Goal: Information Seeking & Learning: Find specific fact

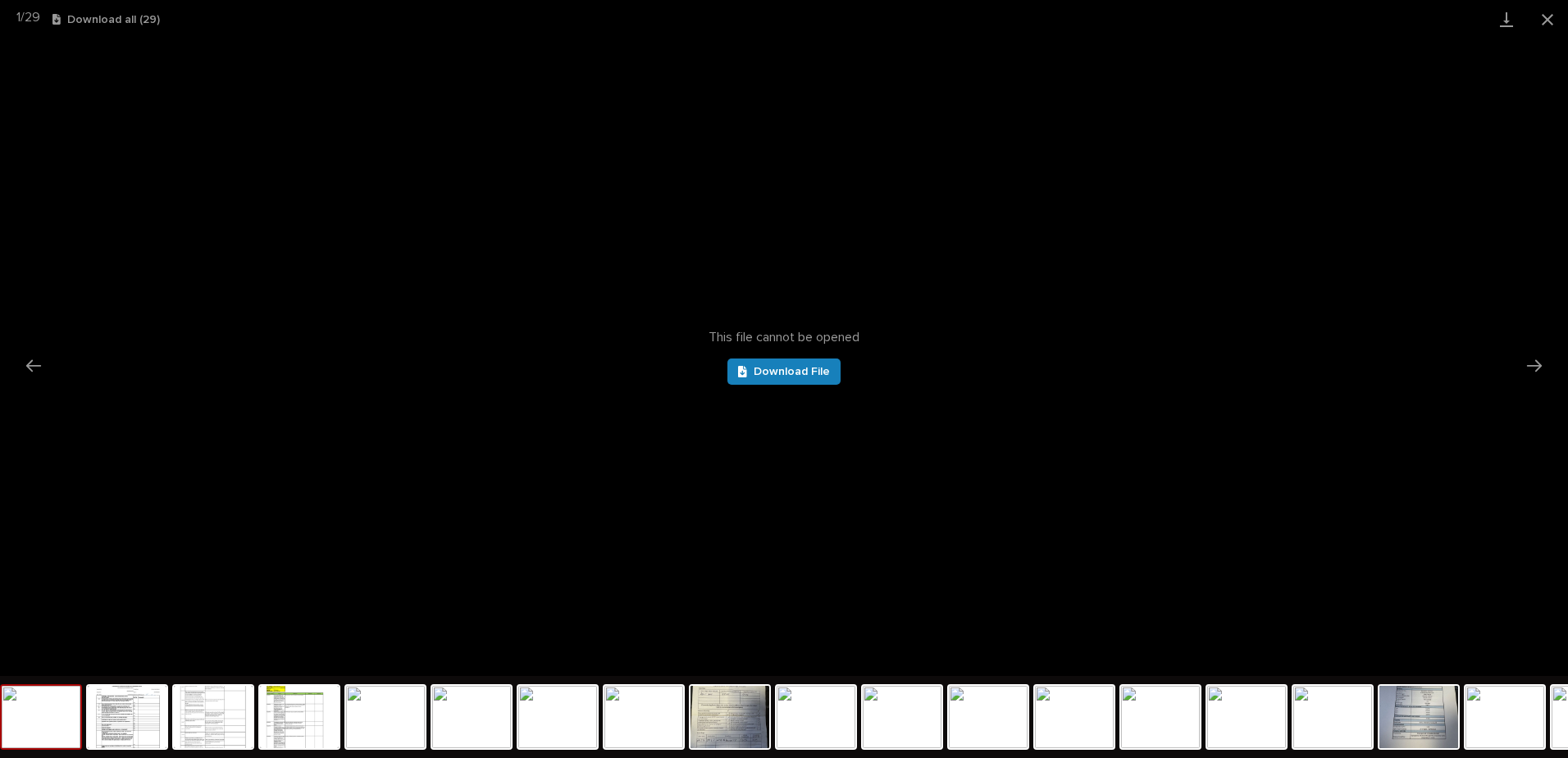
scroll to position [903, 0]
click at [1550, 14] on button "Close gallery" at bounding box center [1548, 19] width 41 height 38
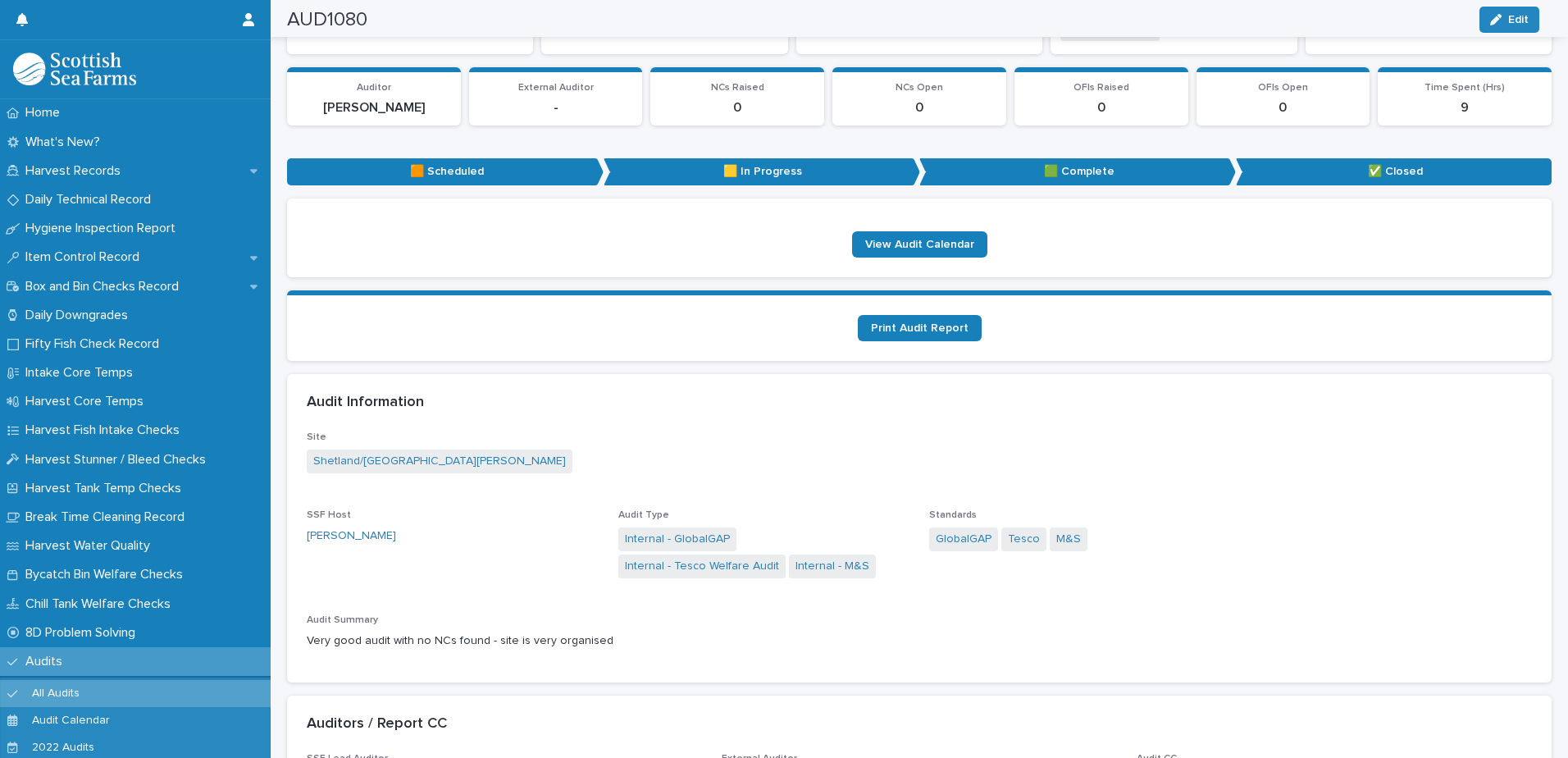
scroll to position [0, 0]
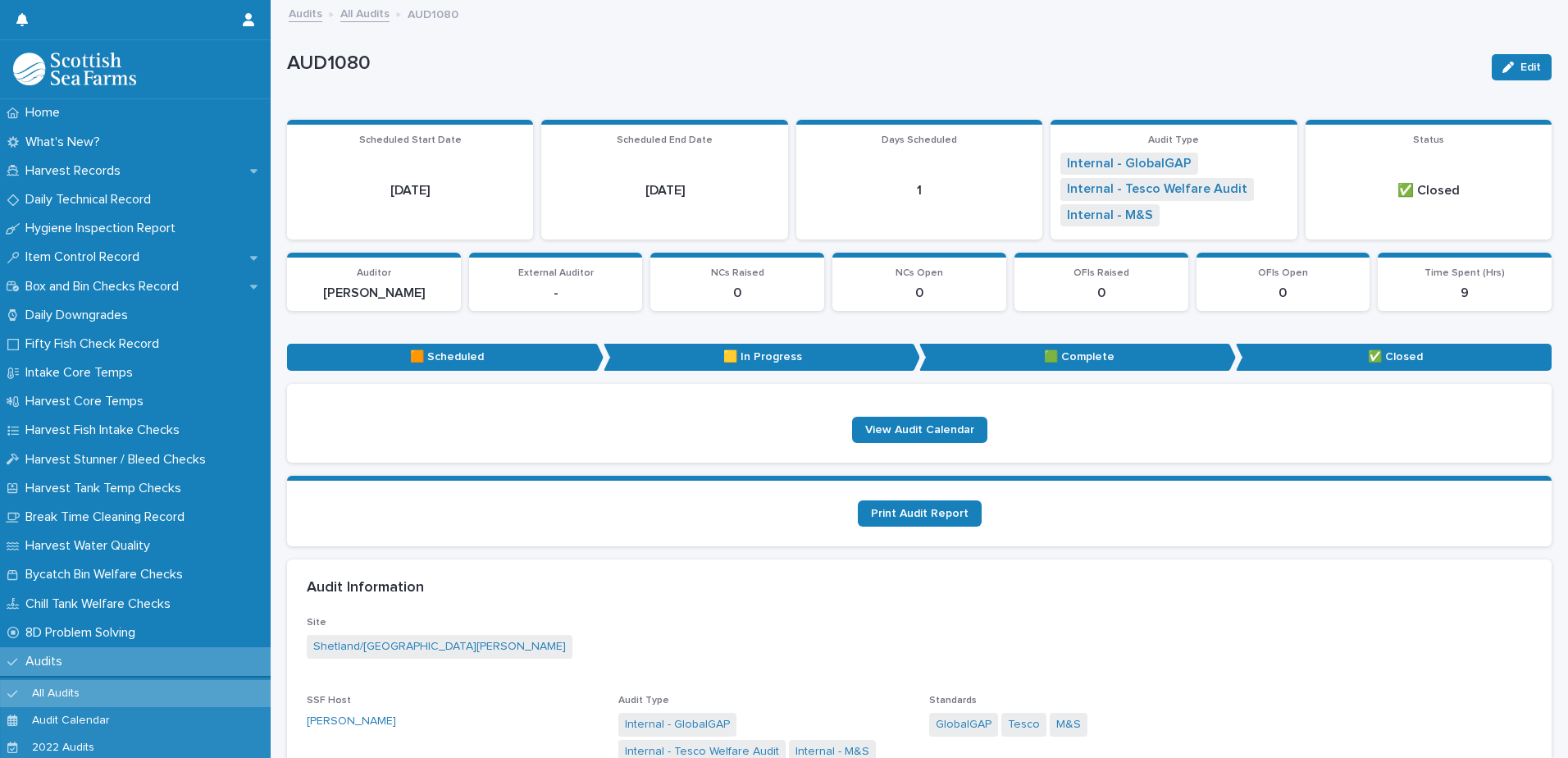
click at [358, 10] on link "All Audits" at bounding box center [365, 13] width 49 height 19
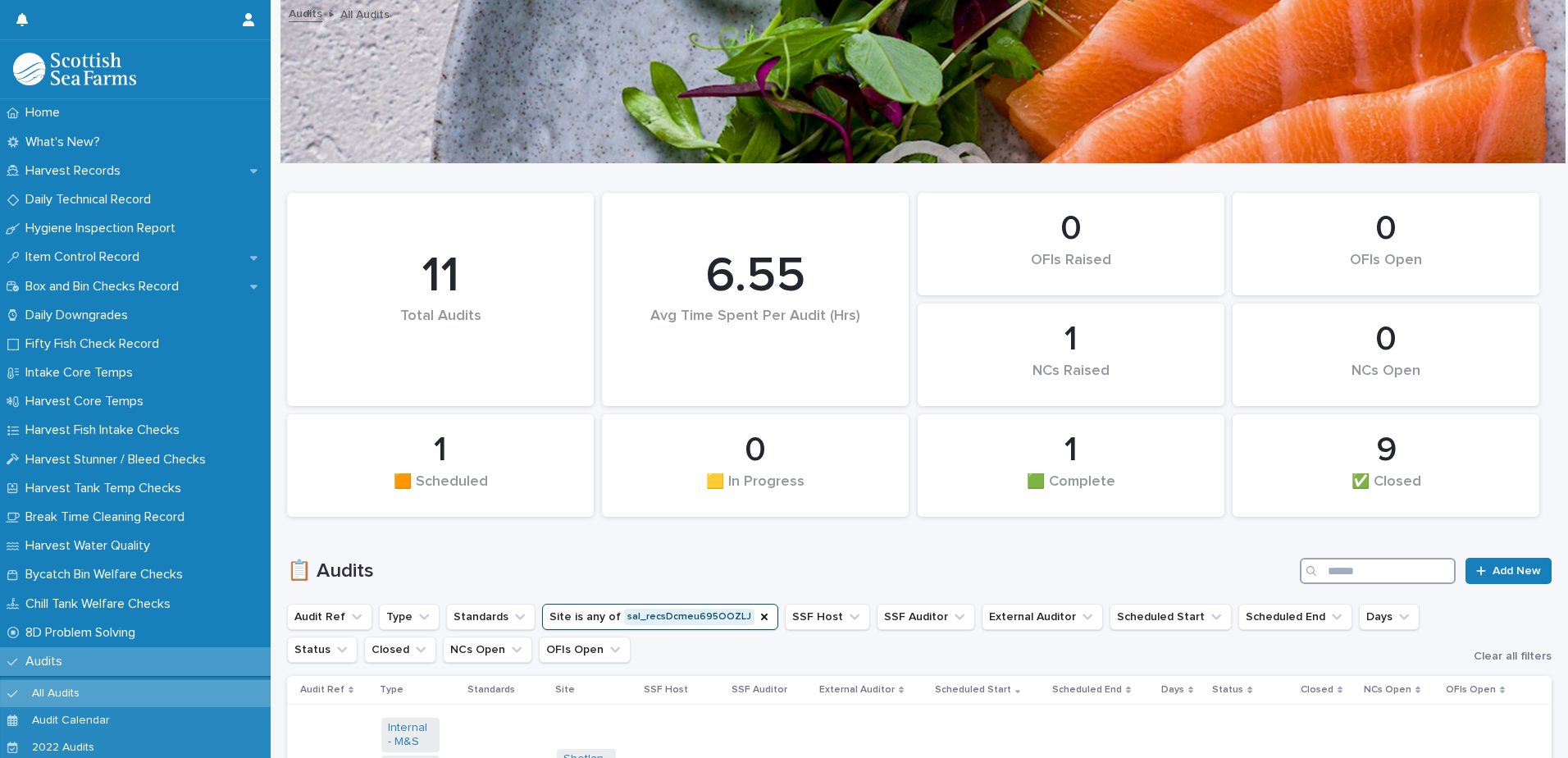
click at [1347, 560] on input "Search" at bounding box center [1378, 571] width 156 height 26
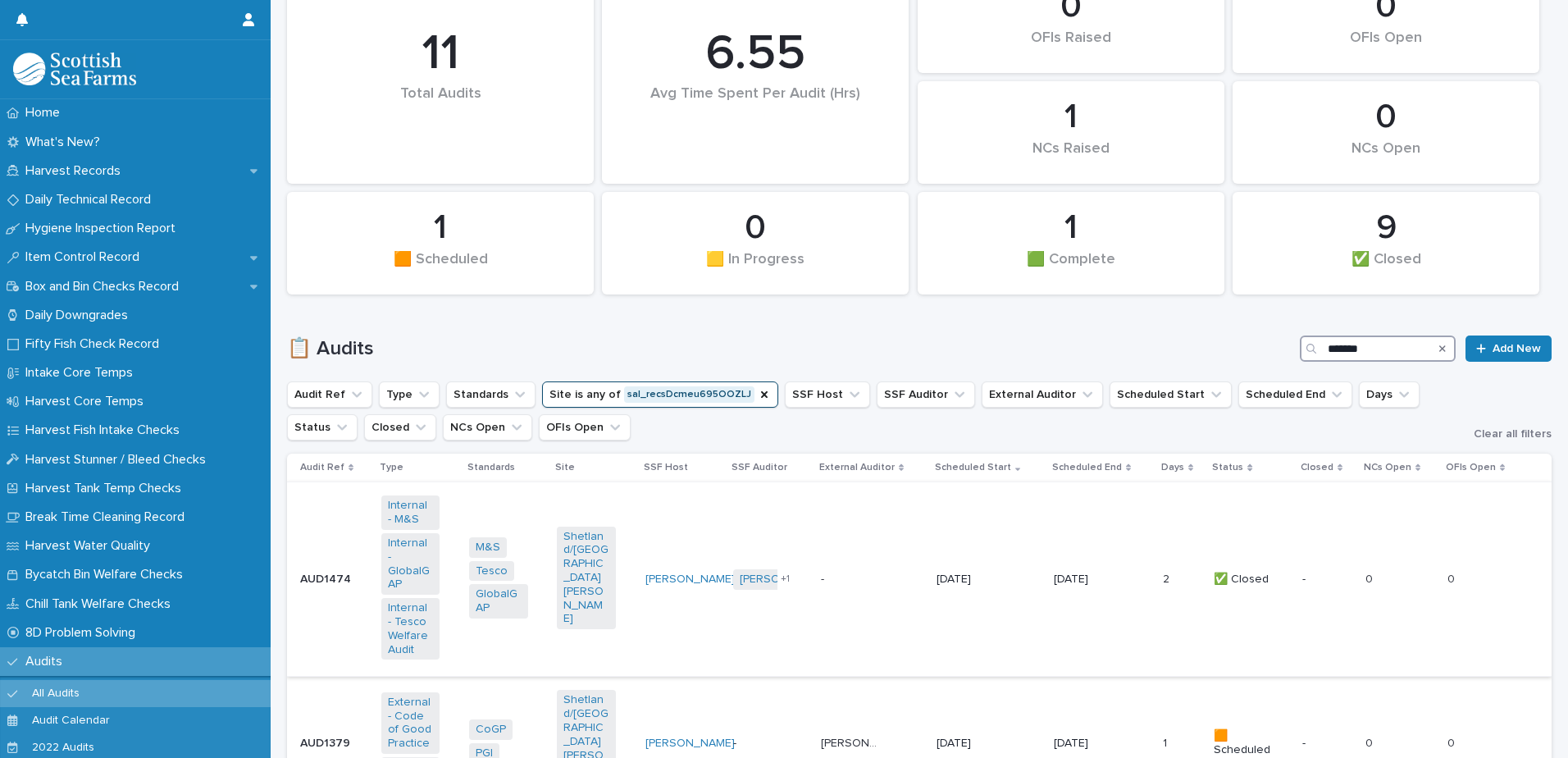
scroll to position [246, 0]
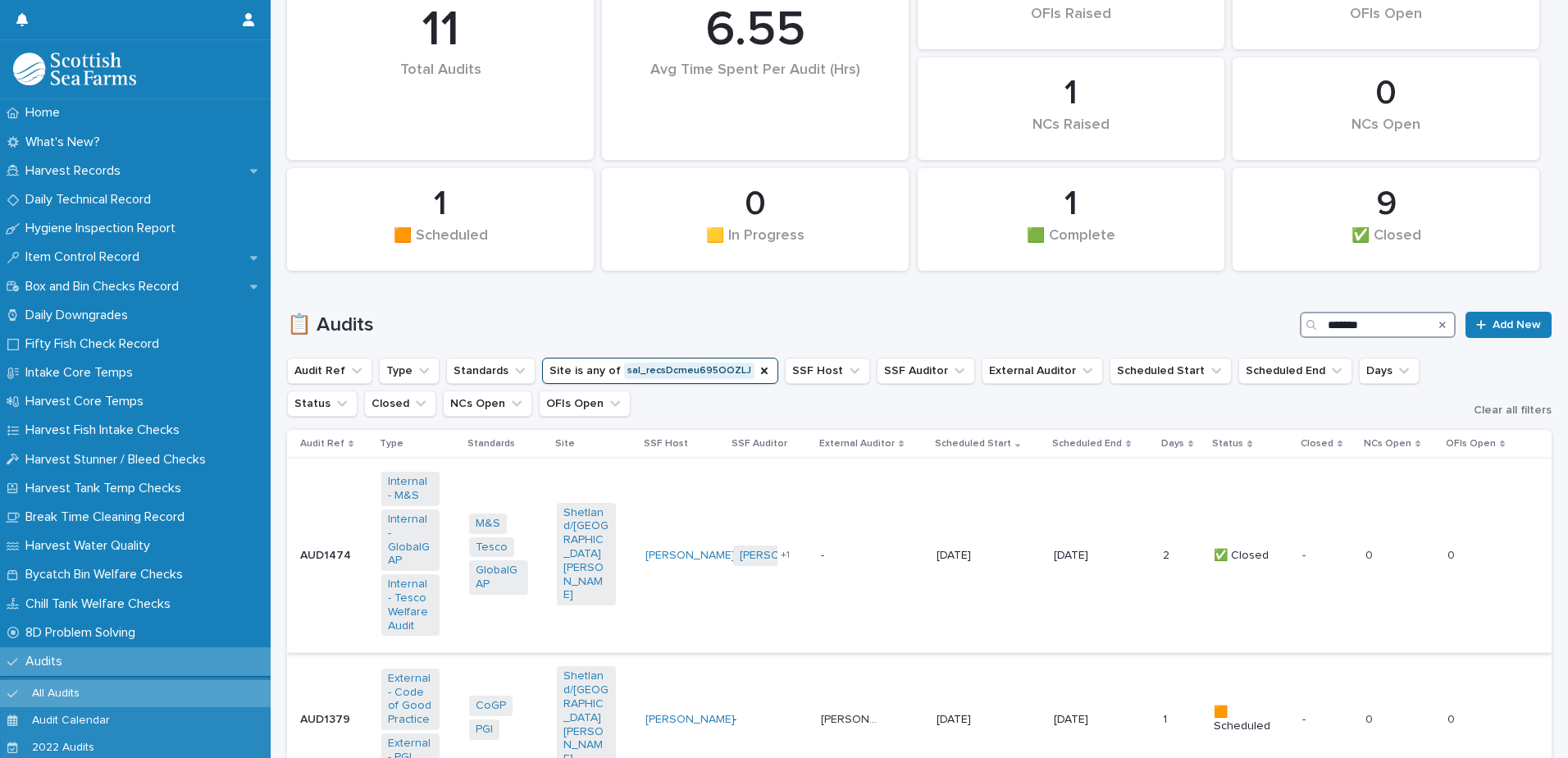
type input "*******"
click at [968, 594] on td "[DATE]" at bounding box center [988, 555] width 117 height 194
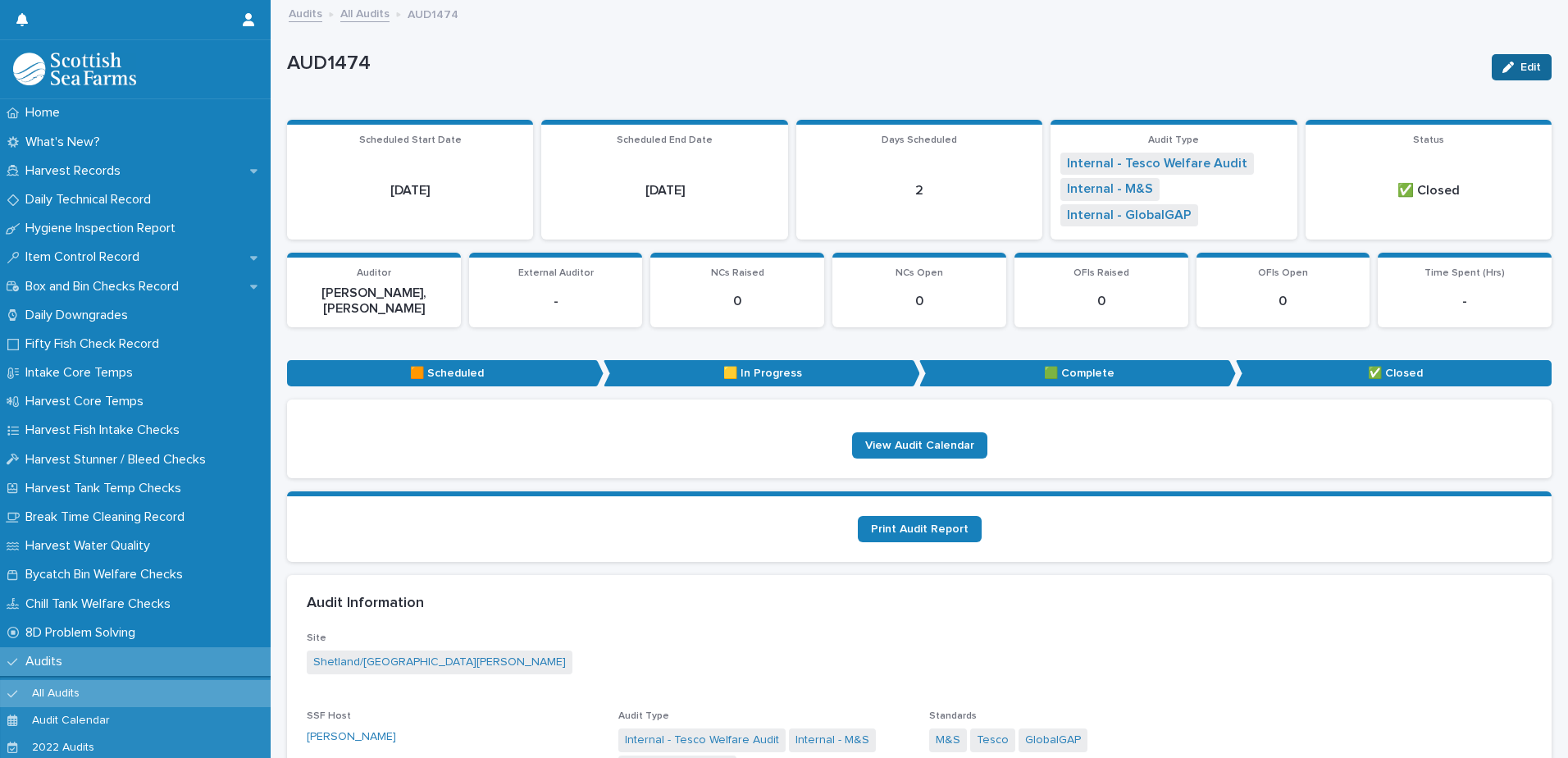
click at [1503, 67] on icon "button" at bounding box center [1509, 68] width 12 height 12
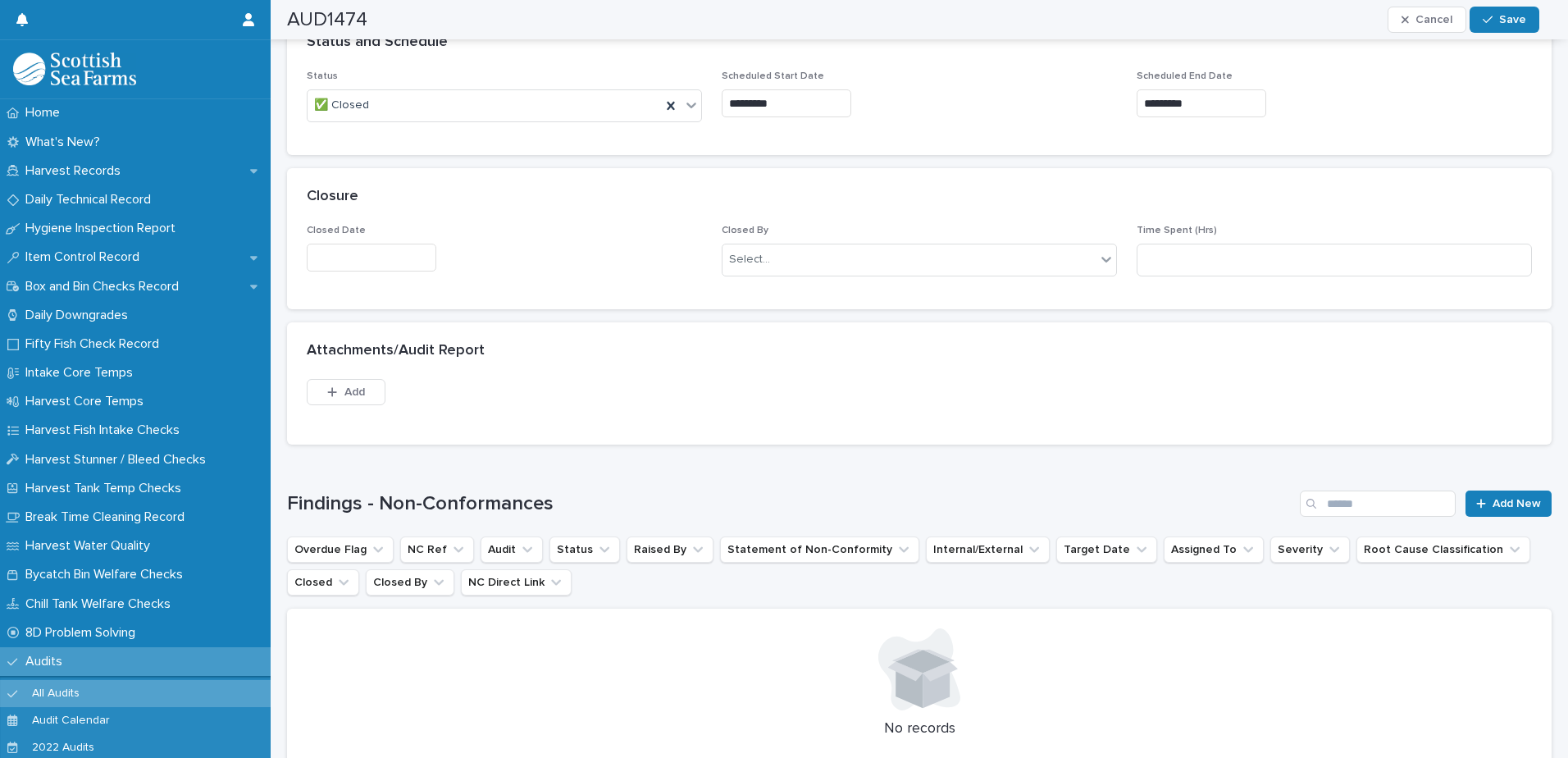
scroll to position [1149, 0]
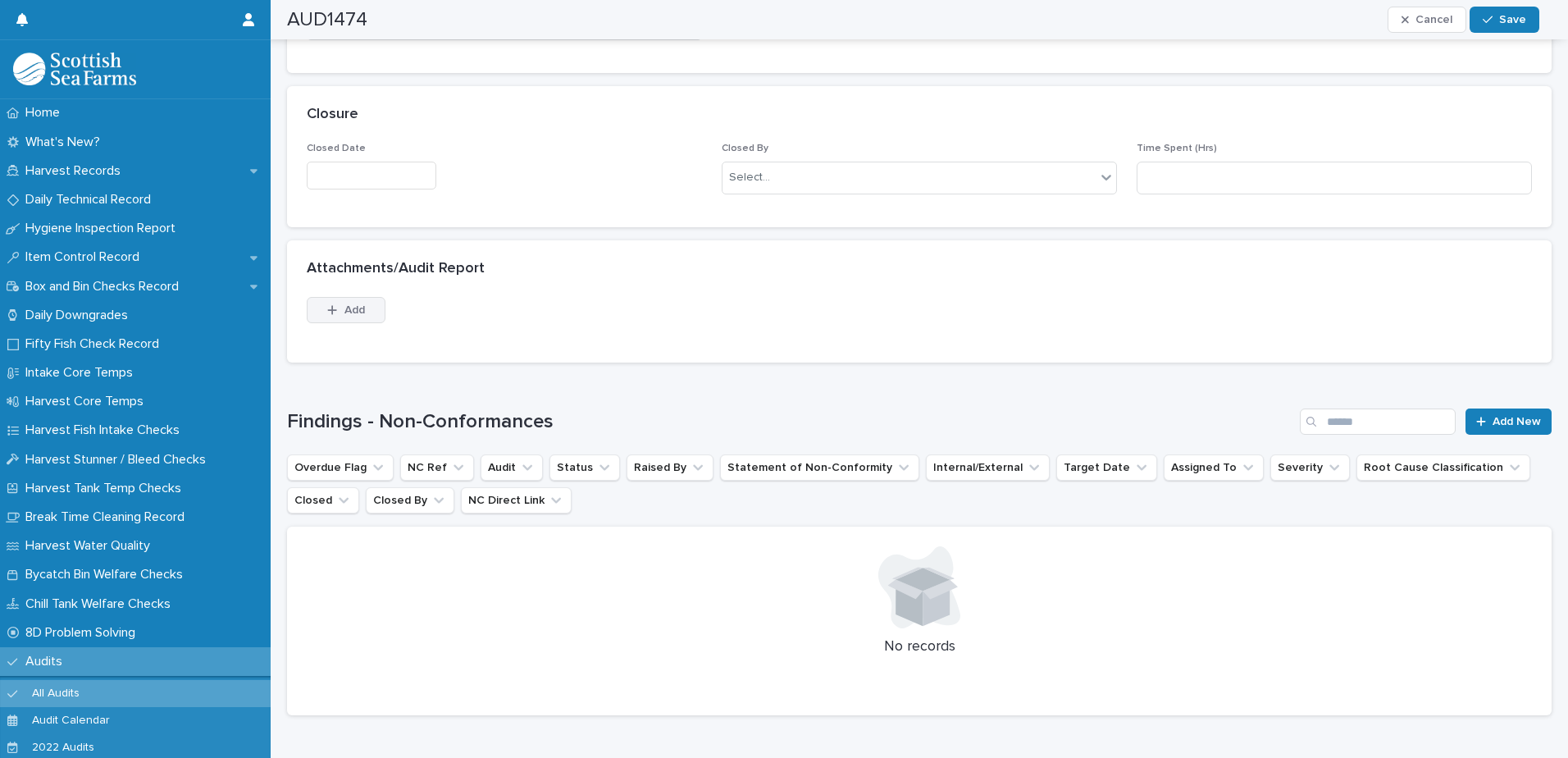
click at [321, 300] on button "Add" at bounding box center [346, 309] width 79 height 26
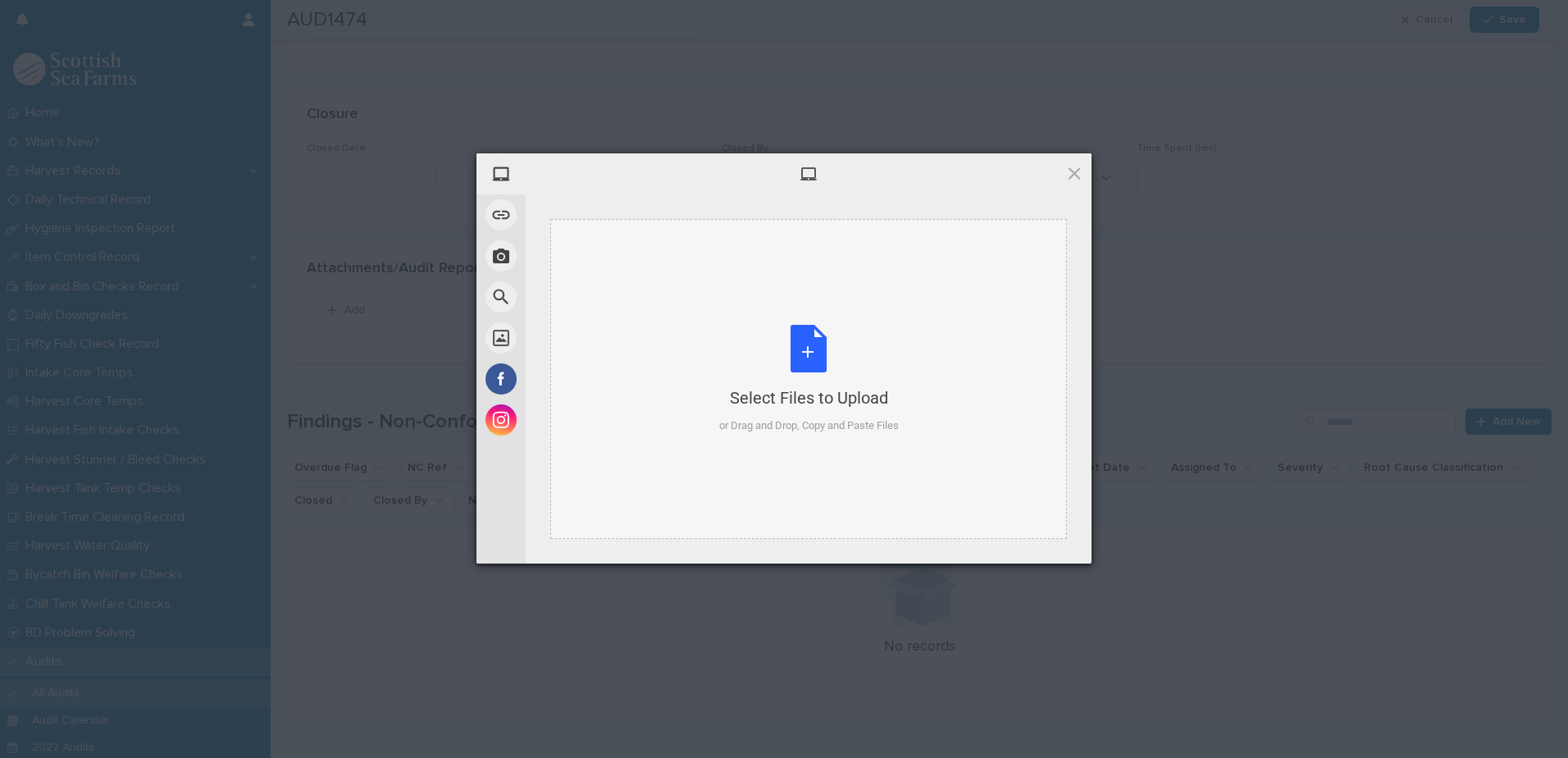
click at [731, 407] on div "Select Files to Upload" at bounding box center [809, 398] width 180 height 23
click at [809, 416] on div "Select Files to Upload or Drag and Drop, Copy and Paste Files" at bounding box center [809, 379] width 180 height 109
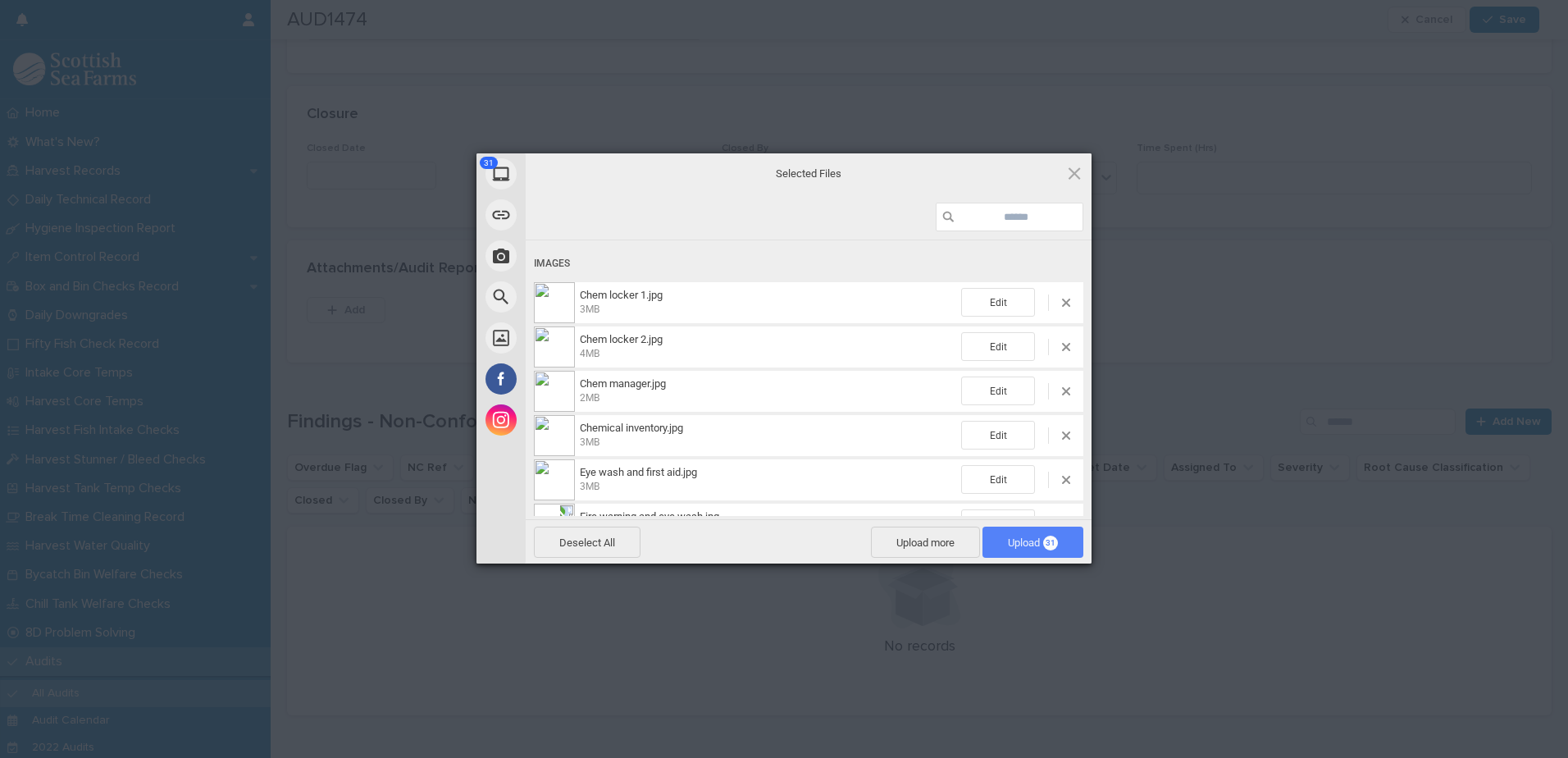
click at [1048, 541] on span "31" at bounding box center [1050, 543] width 14 height 14
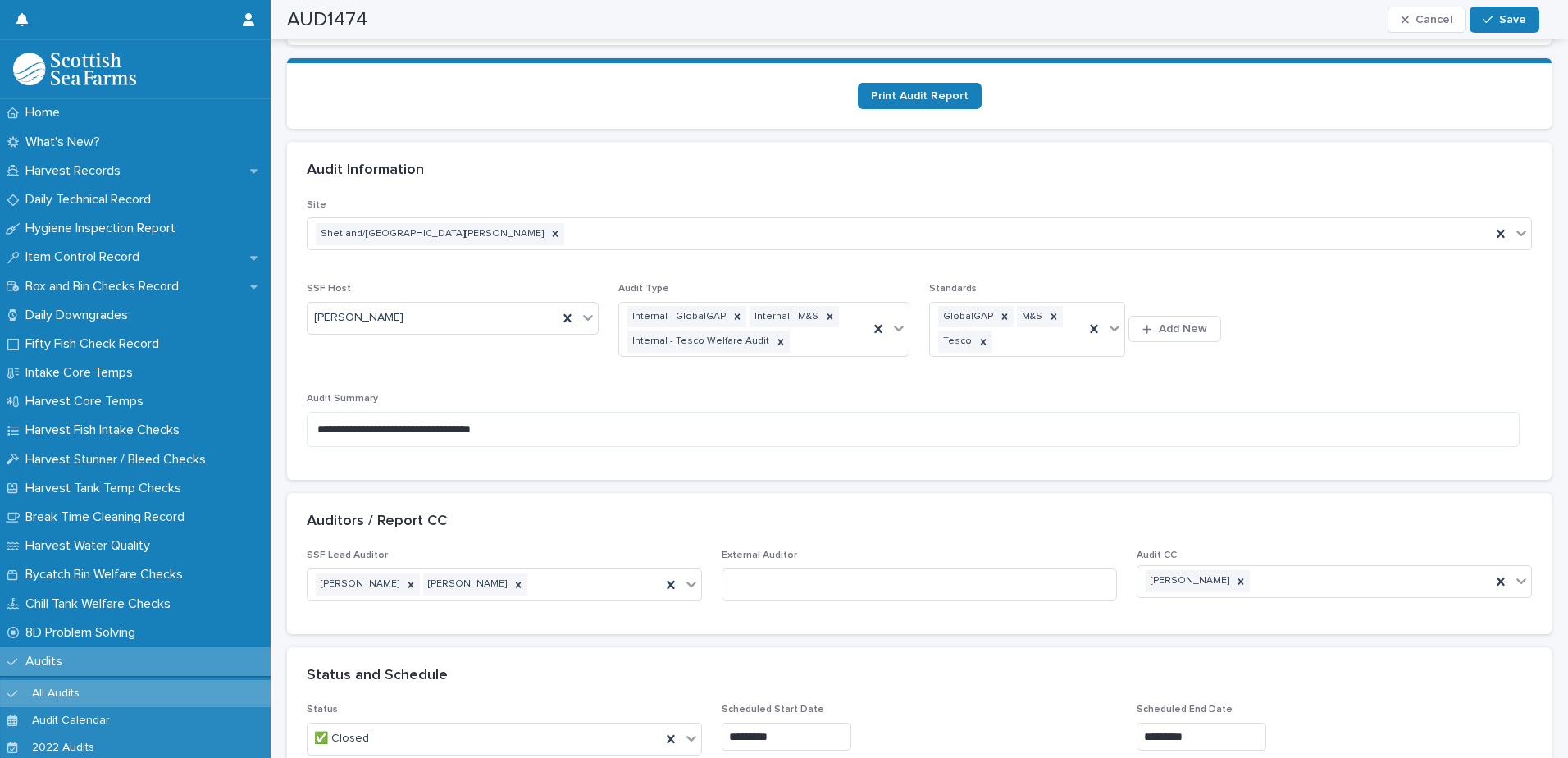
scroll to position [0, 0]
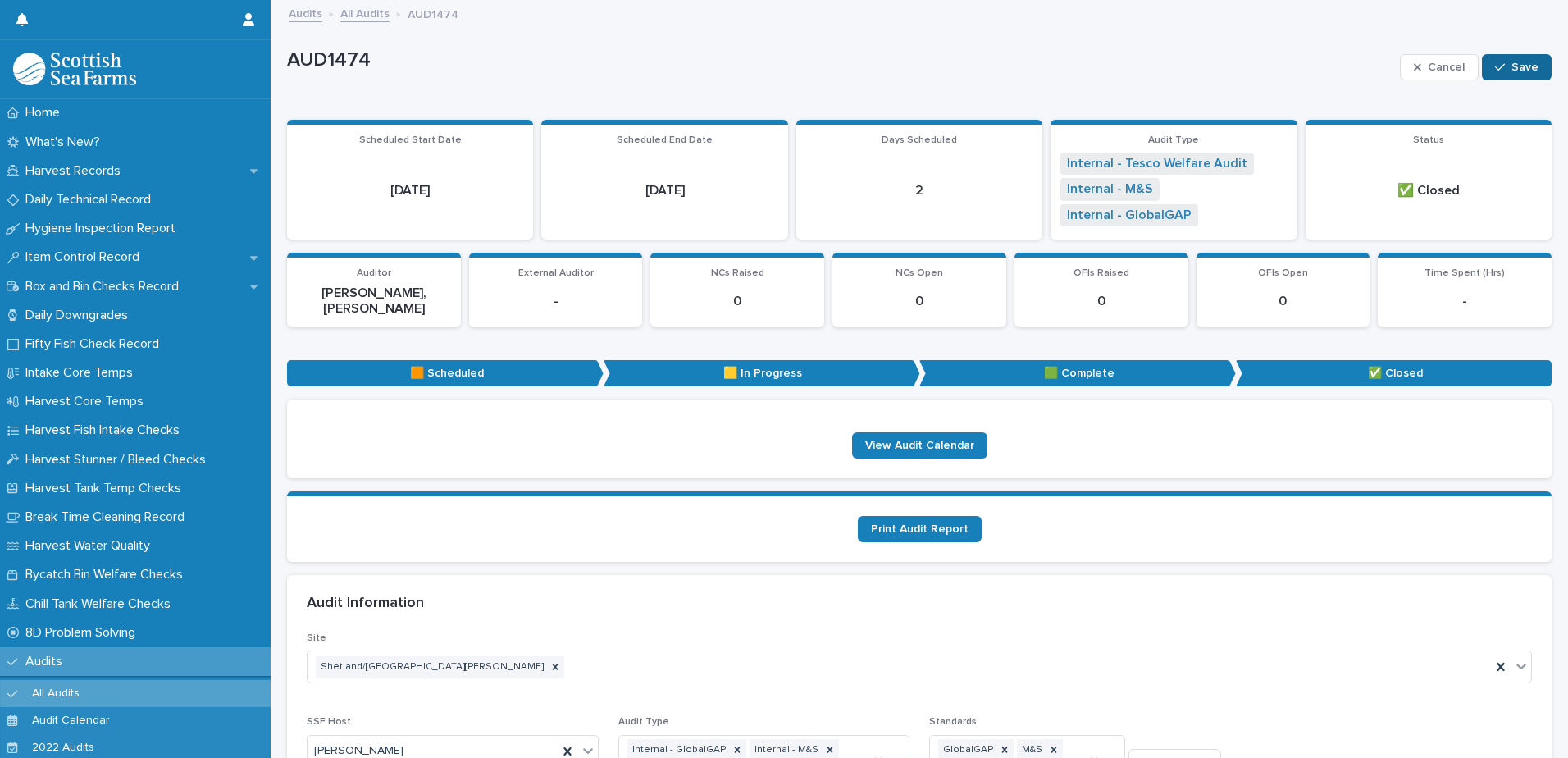
click at [1523, 74] on button "Save" at bounding box center [1517, 67] width 70 height 26
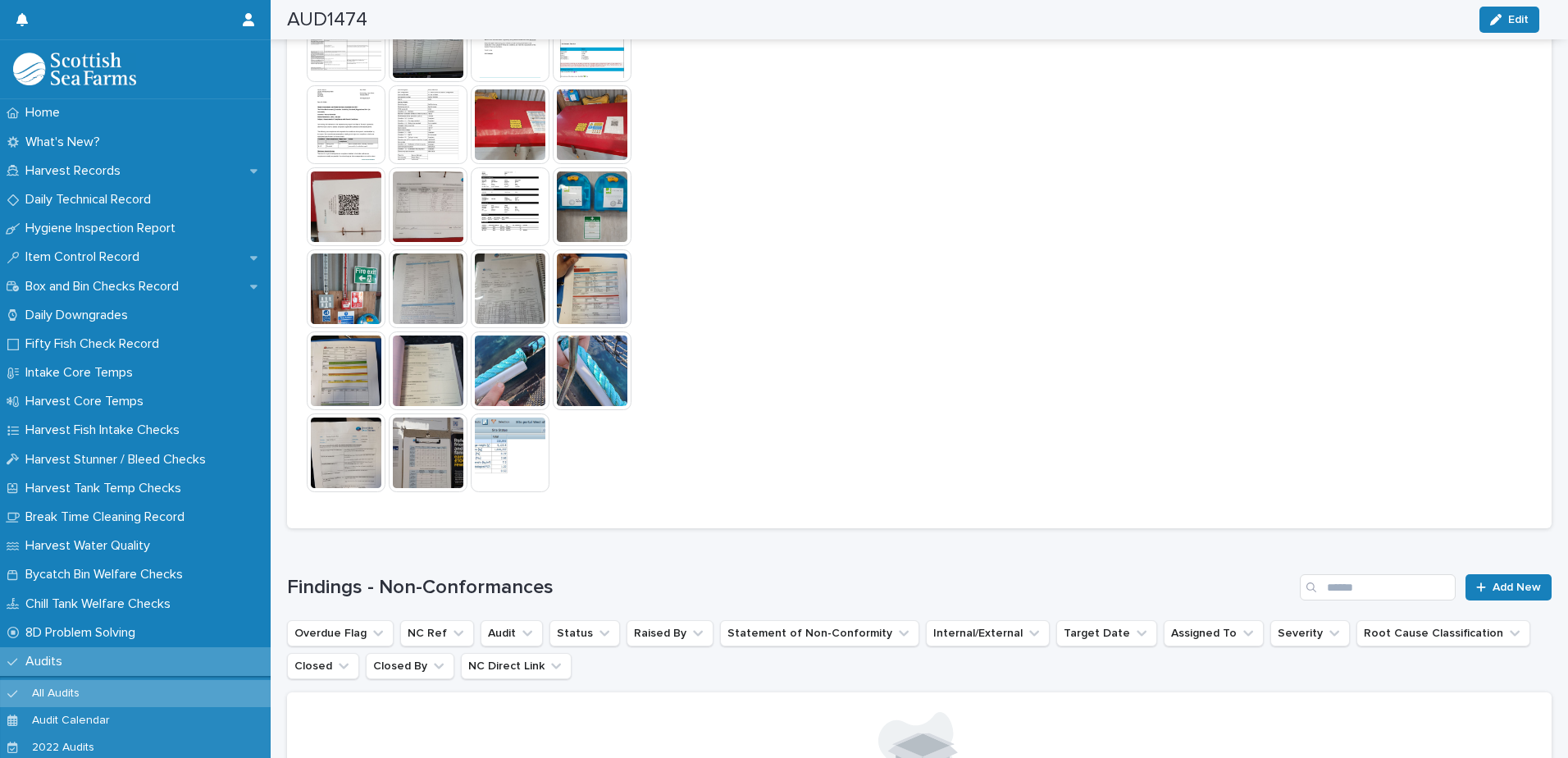
scroll to position [1597, 0]
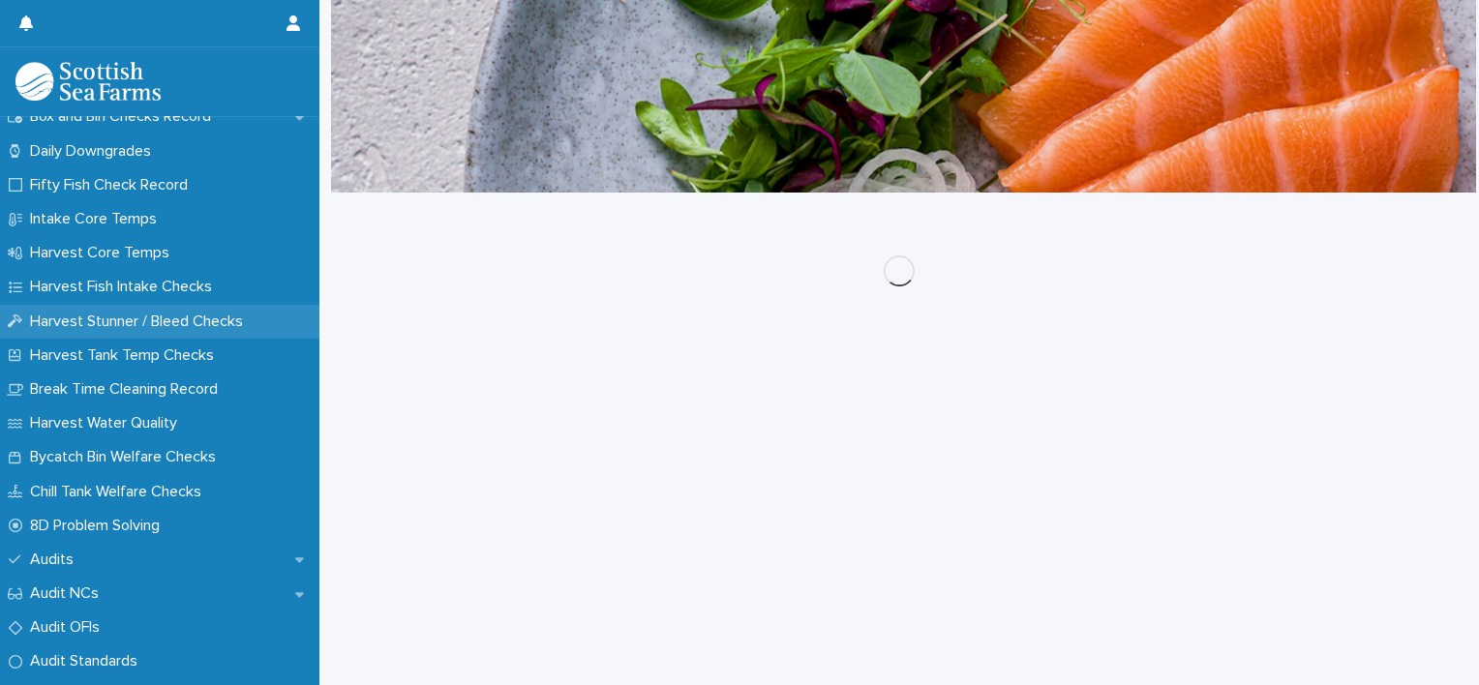
scroll to position [581, 0]
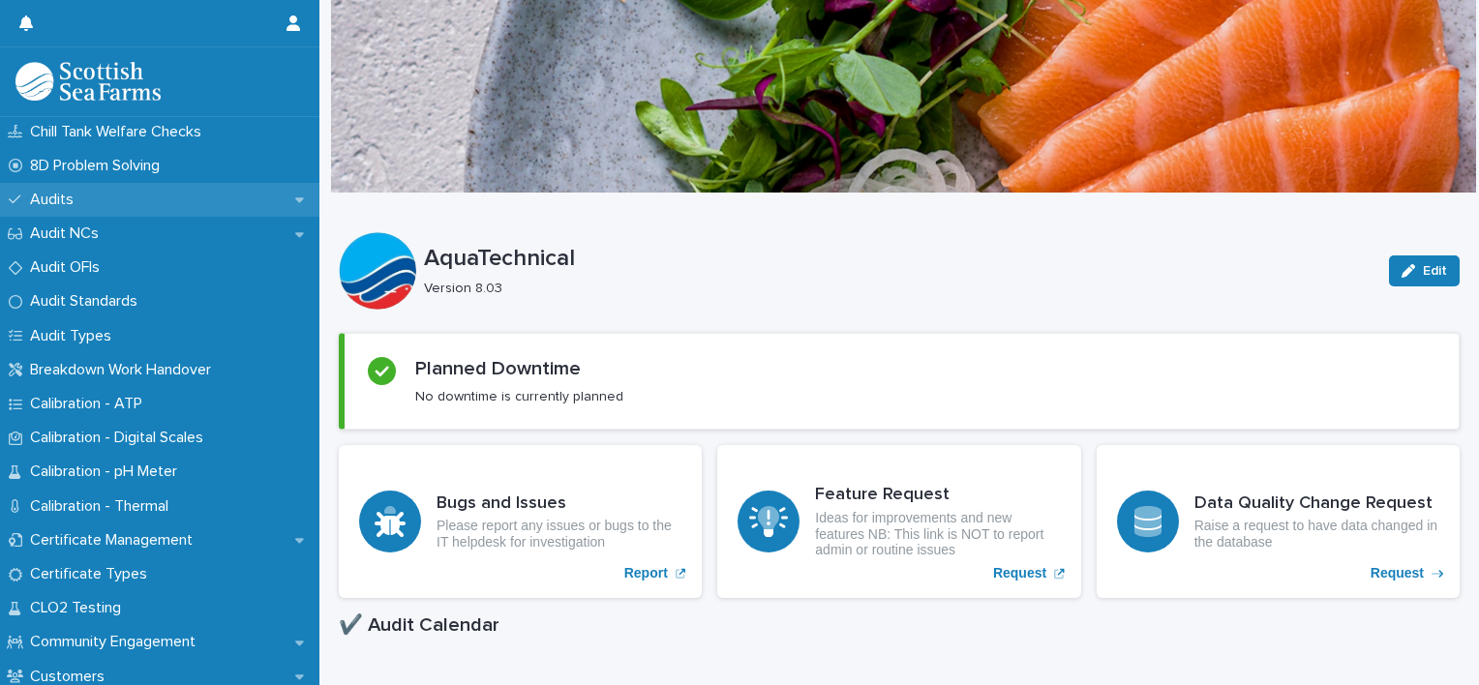
click at [88, 206] on div "Audits" at bounding box center [159, 200] width 319 height 34
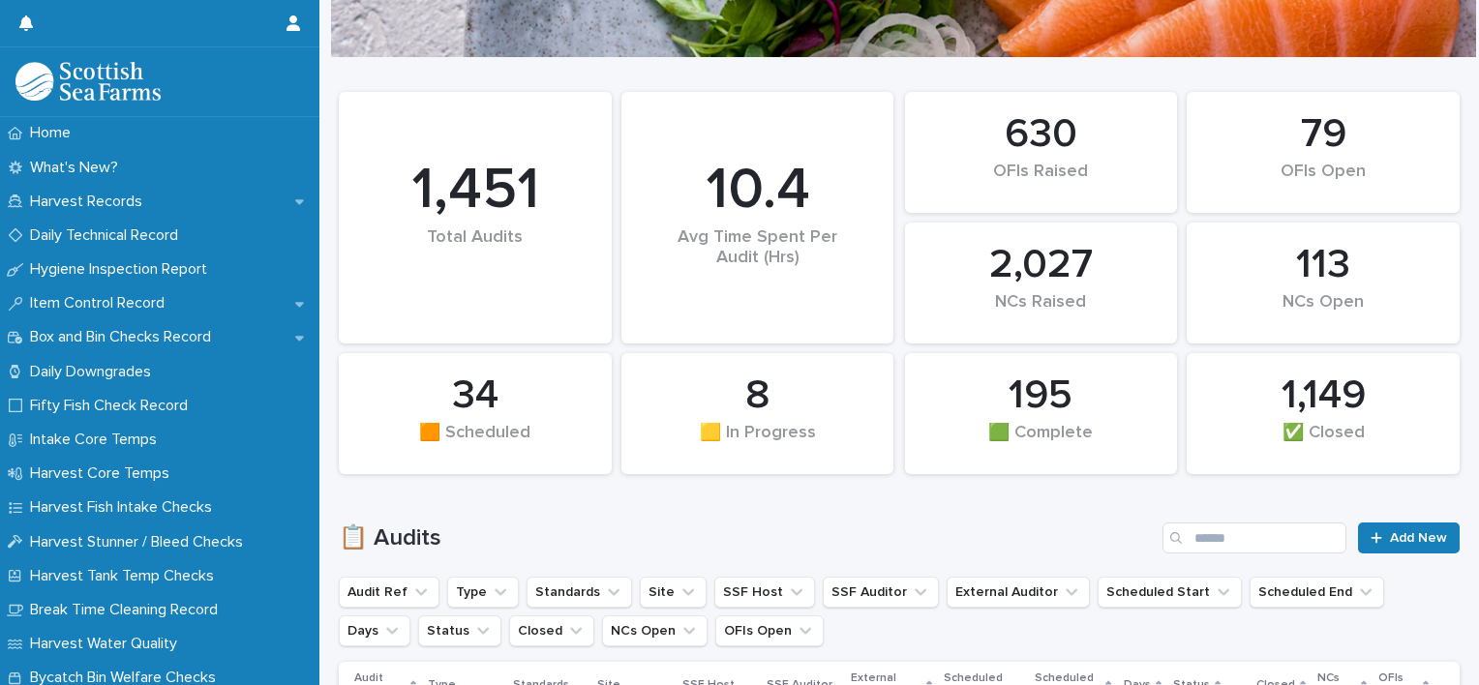
scroll to position [484, 0]
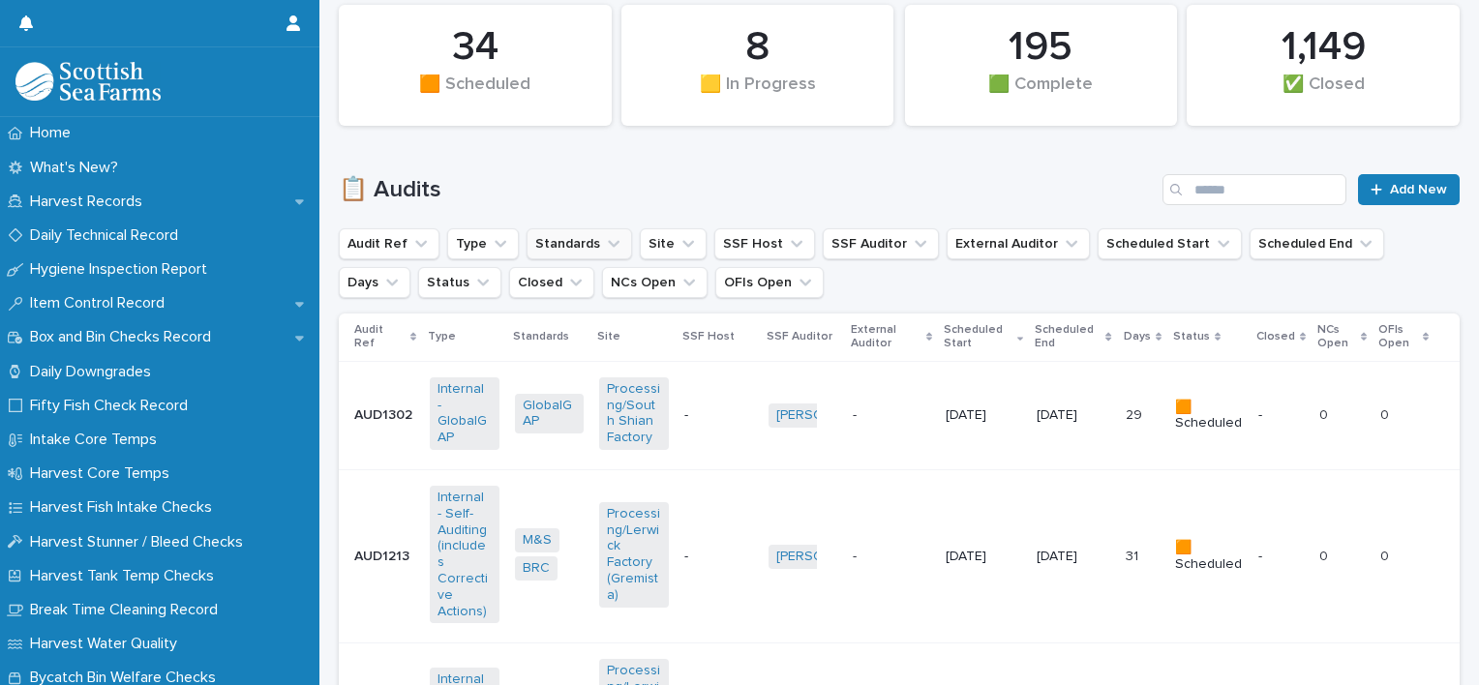
click at [612, 242] on icon "Standards" at bounding box center [613, 243] width 19 height 19
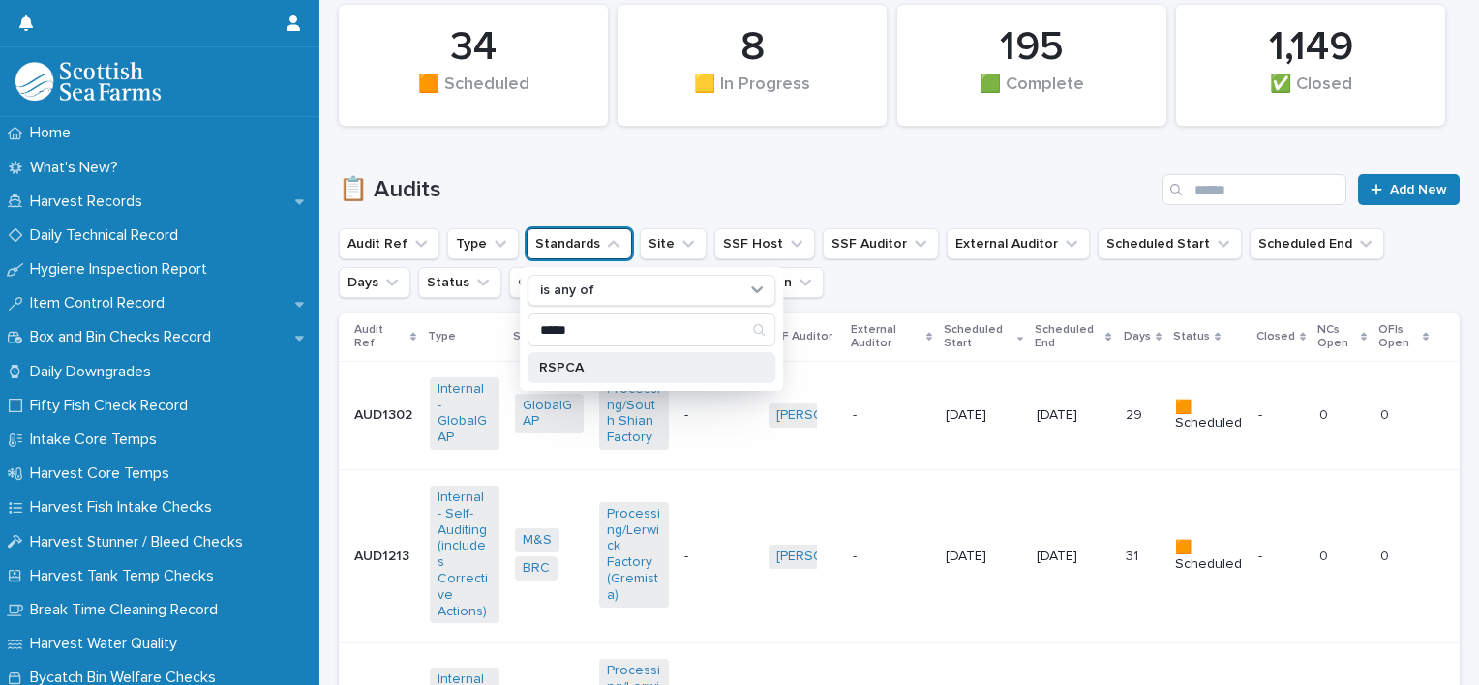
type input "*****"
click at [651, 362] on p "RSPCA" at bounding box center [641, 368] width 205 height 14
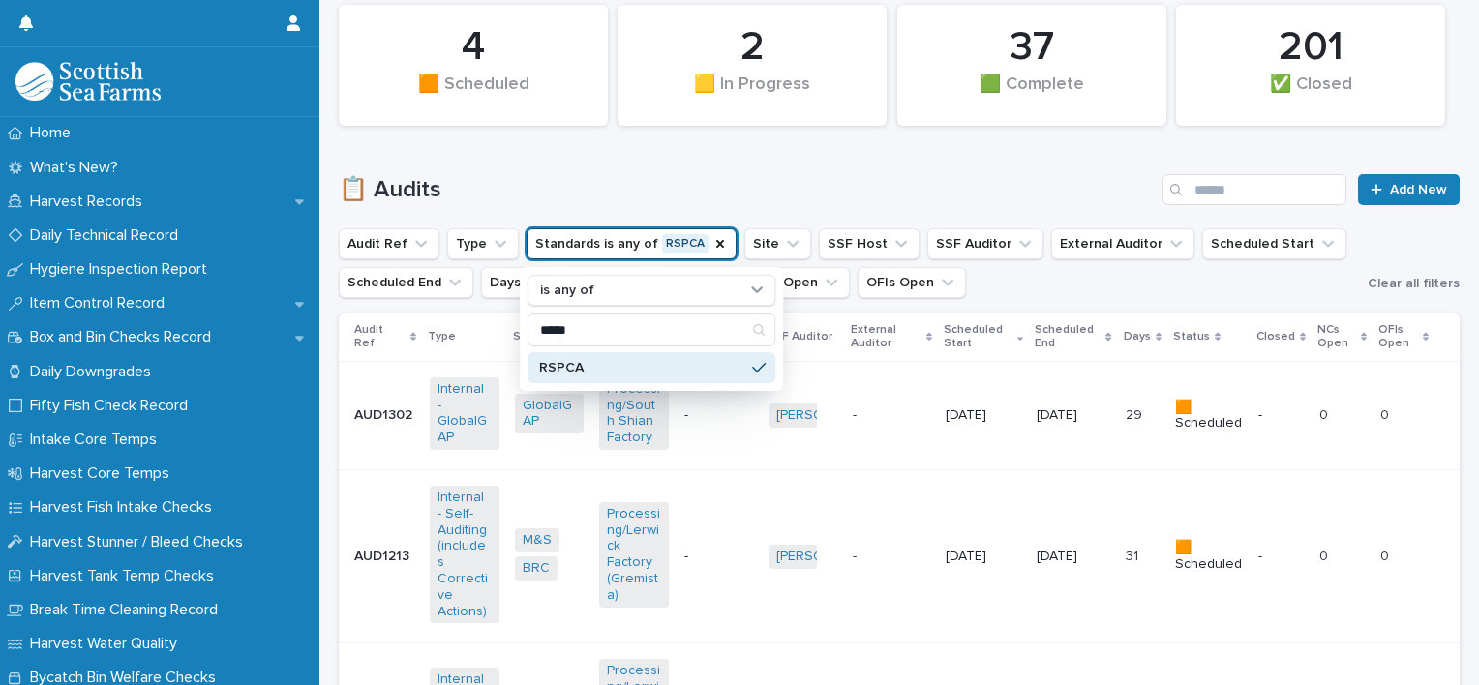
click at [831, 186] on h1 "📋 Audits" at bounding box center [747, 190] width 816 height 28
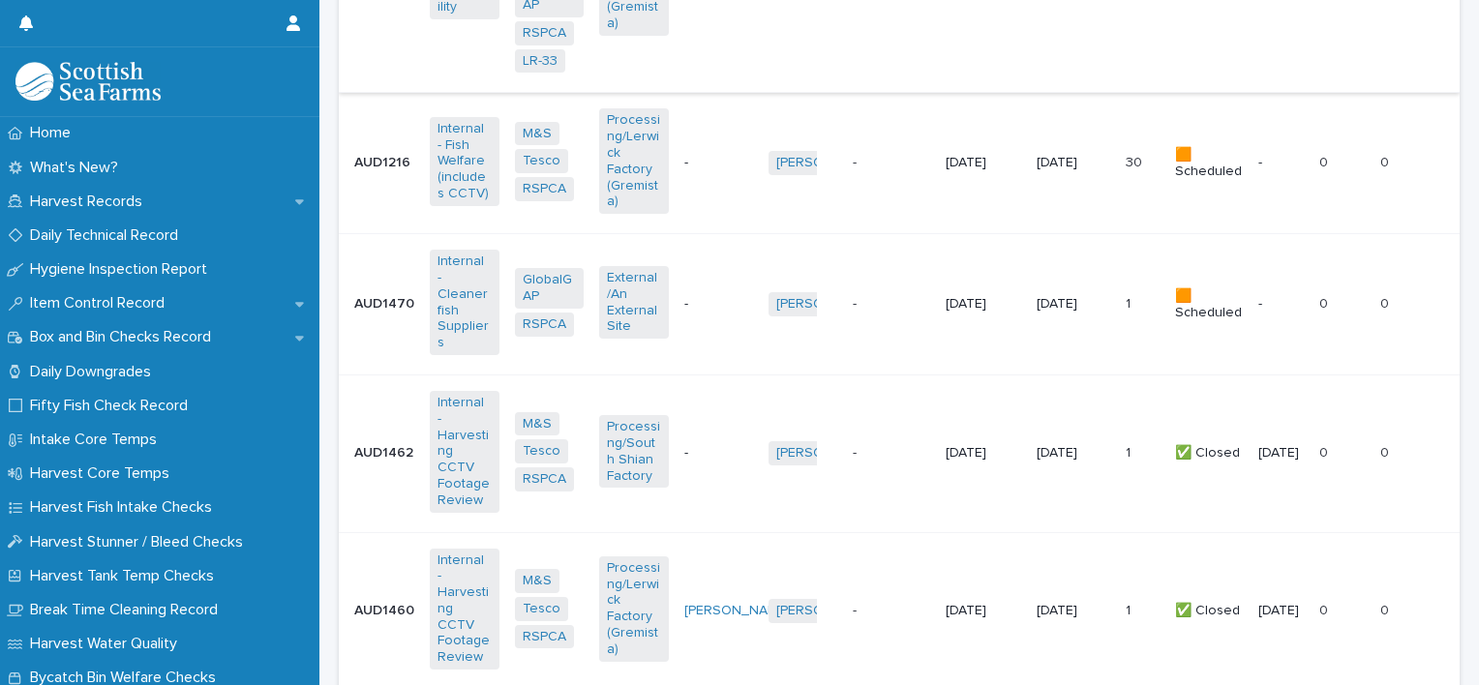
scroll to position [194, 0]
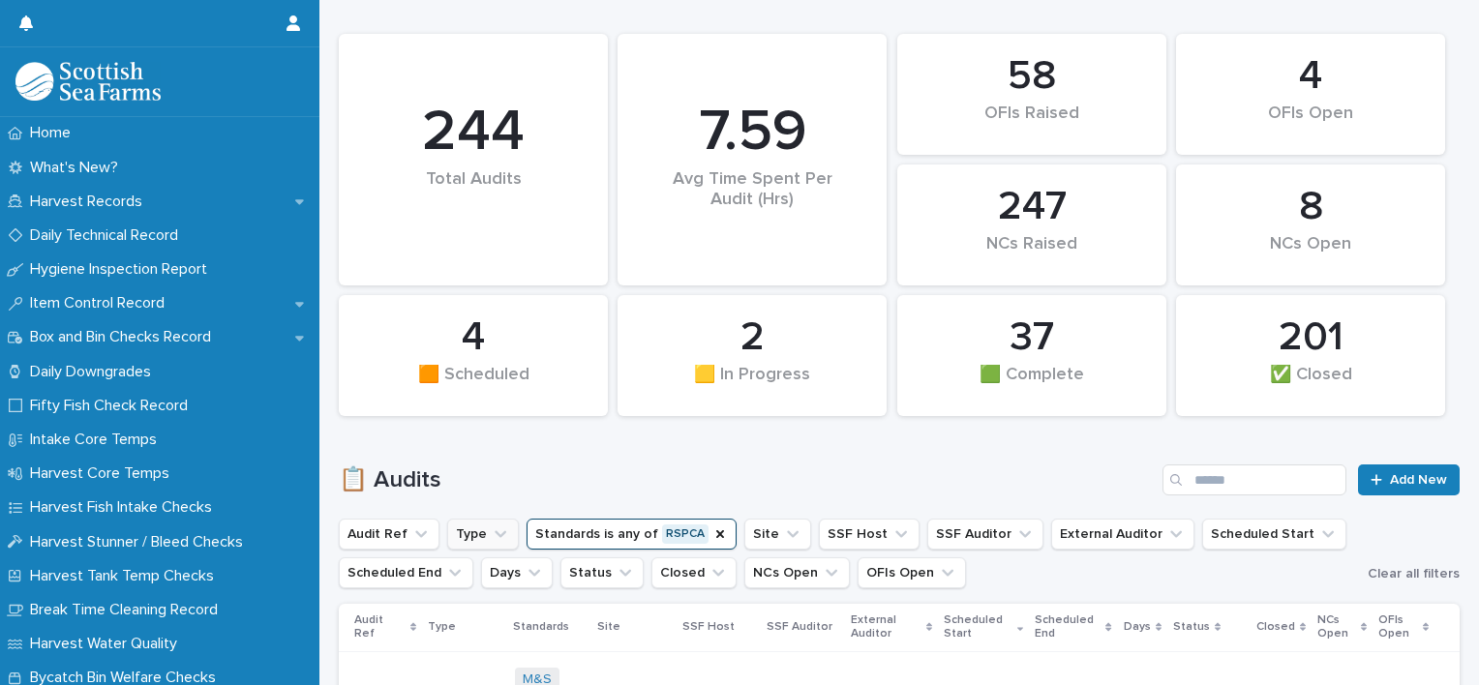
click at [498, 534] on icon "Type" at bounding box center [500, 534] width 19 height 19
type input "*****"
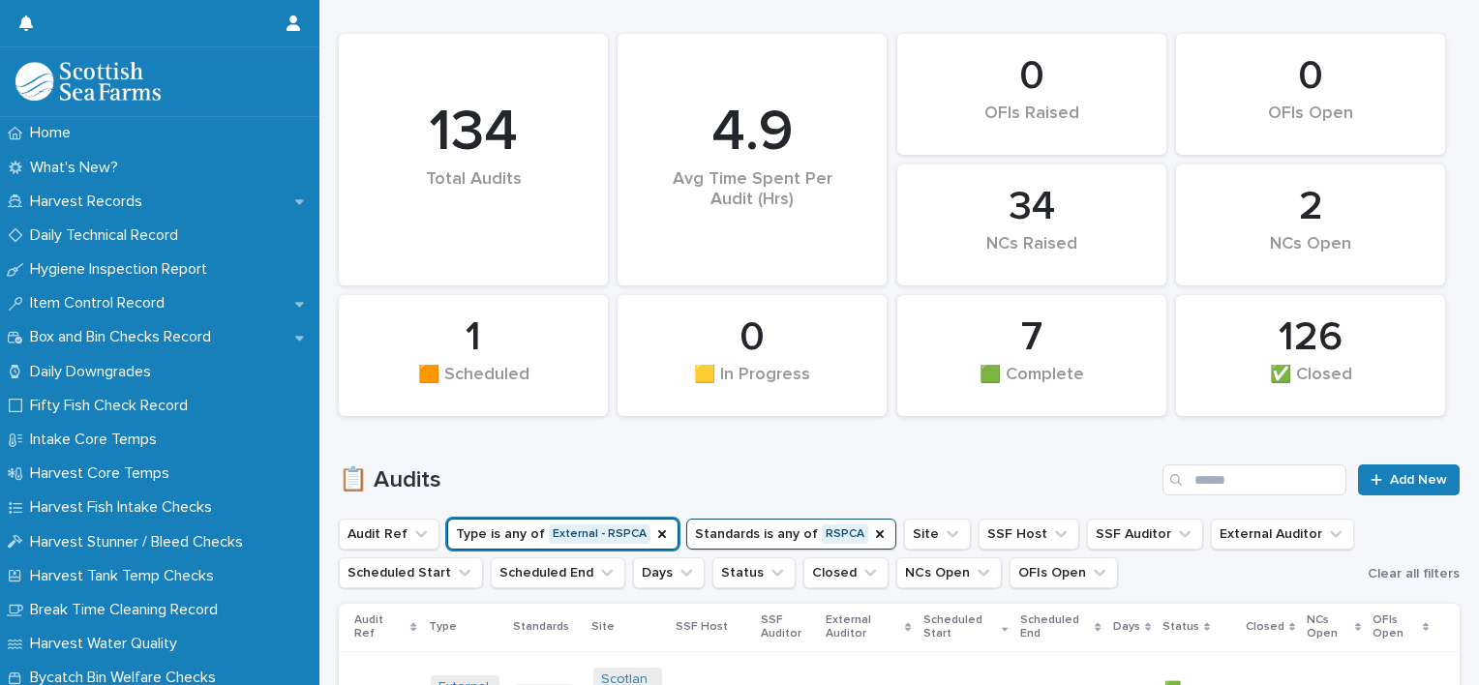
click at [810, 480] on h1 "📋 Audits" at bounding box center [747, 480] width 816 height 28
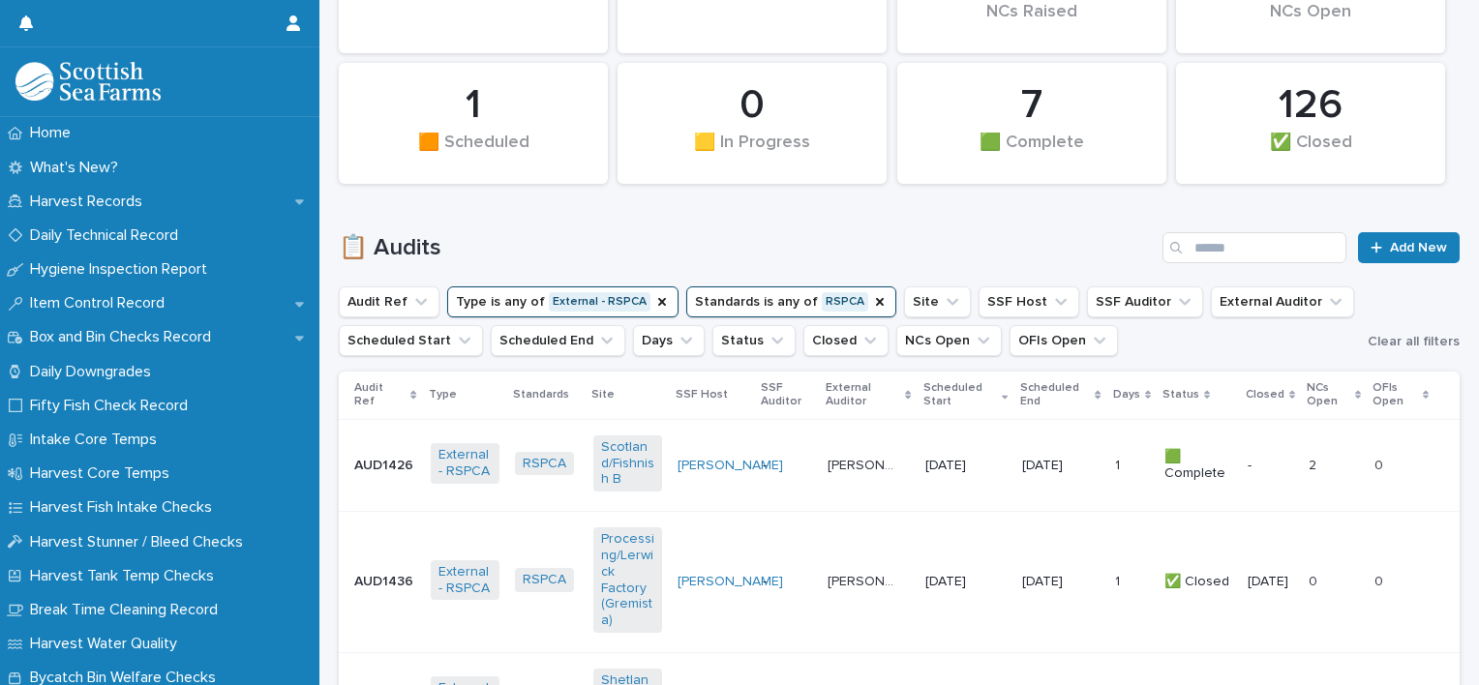
scroll to position [581, 0]
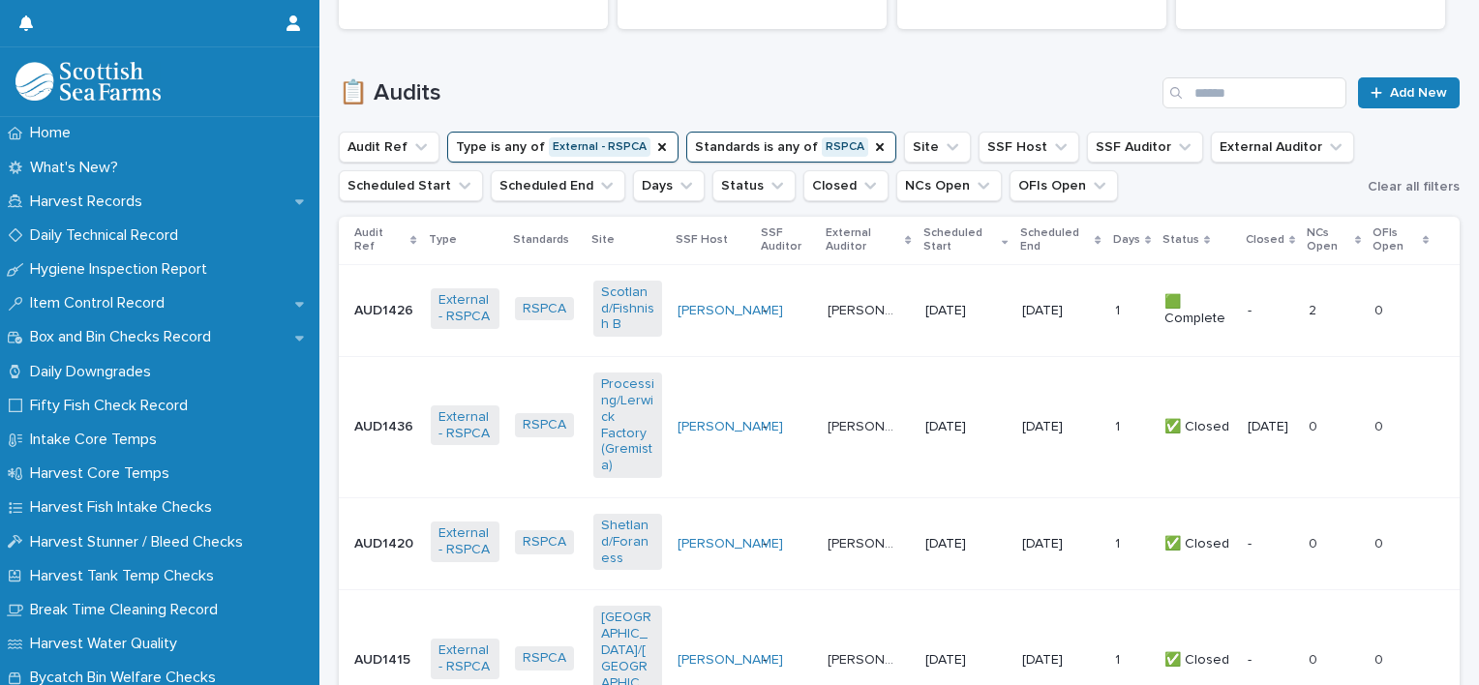
click at [788, 351] on td "-" at bounding box center [787, 310] width 65 height 92
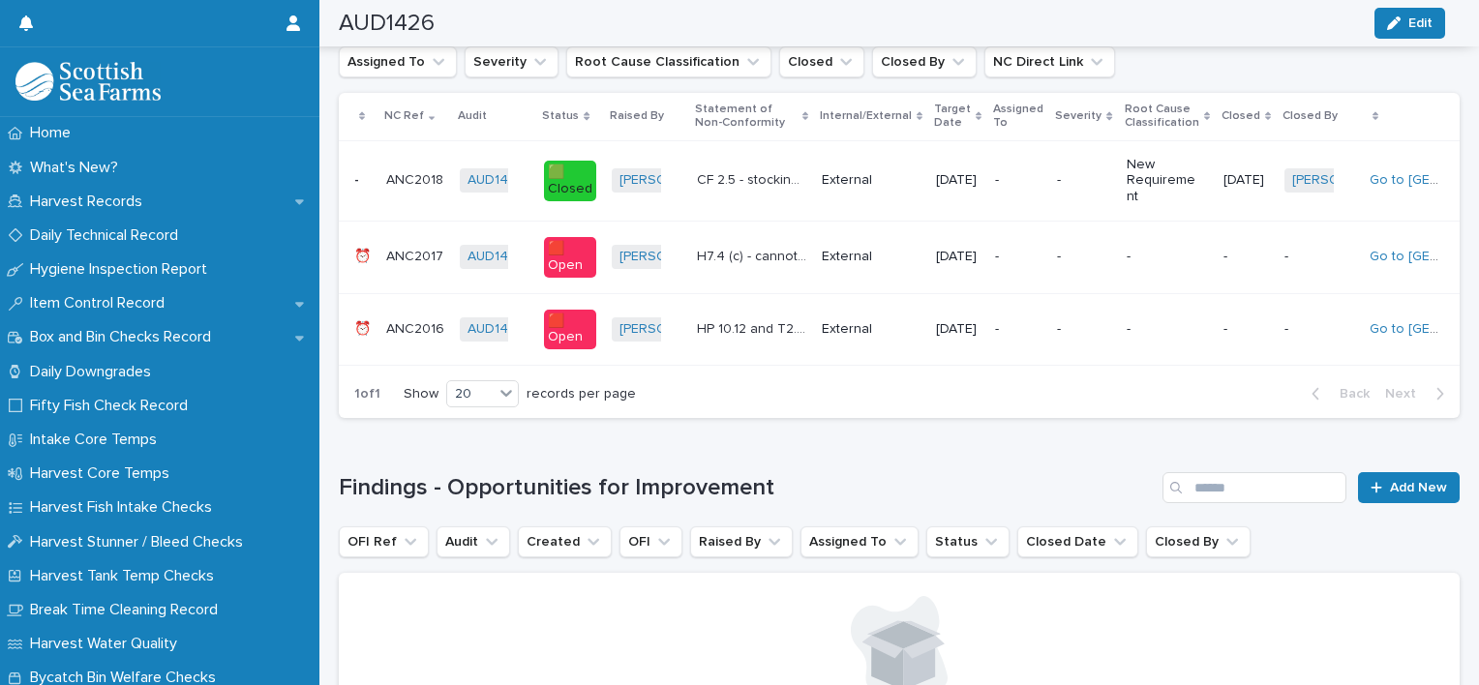
scroll to position [1742, 0]
click at [732, 264] on p "H7.4 (c) - cannot verify name of competant persn doing W.O.A. in Fishtalk" at bounding box center [753, 254] width 113 height 20
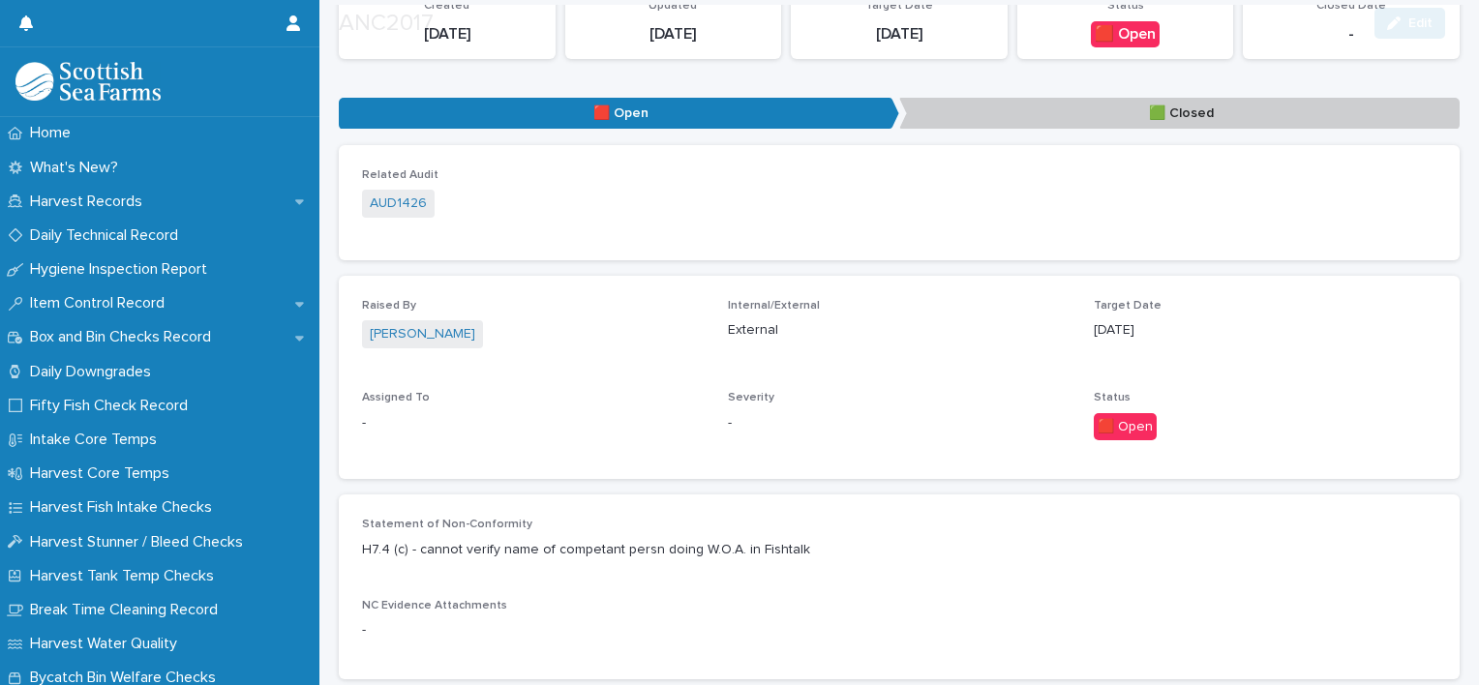
scroll to position [596, 0]
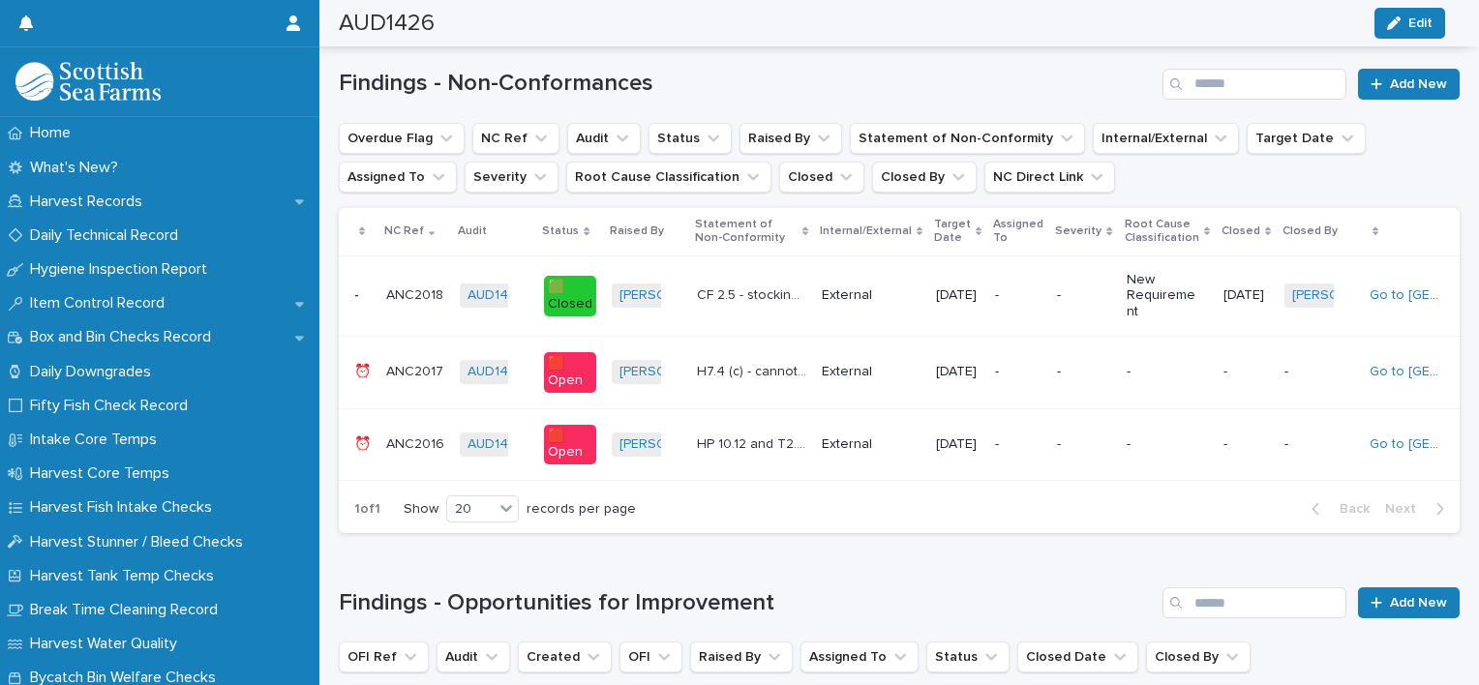
scroll to position [1854, 0]
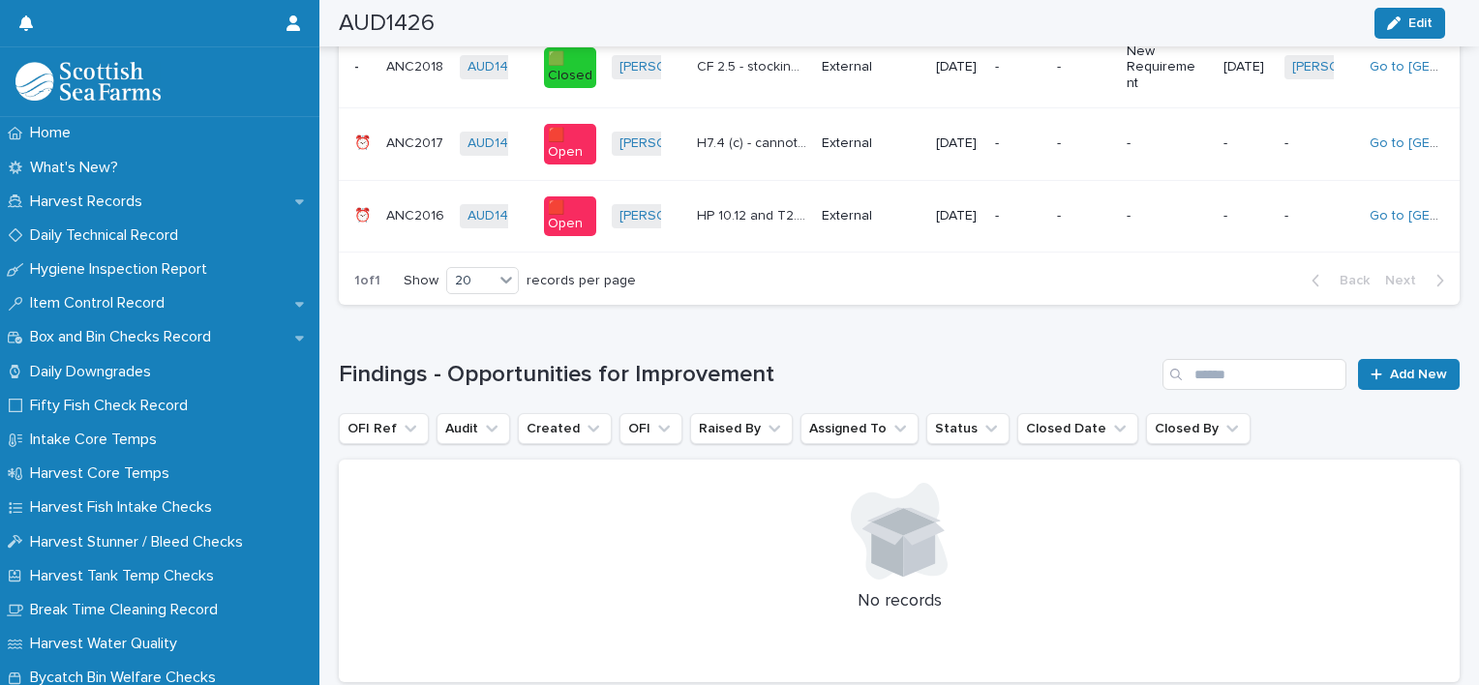
click at [814, 224] on td "External" at bounding box center [871, 216] width 114 height 73
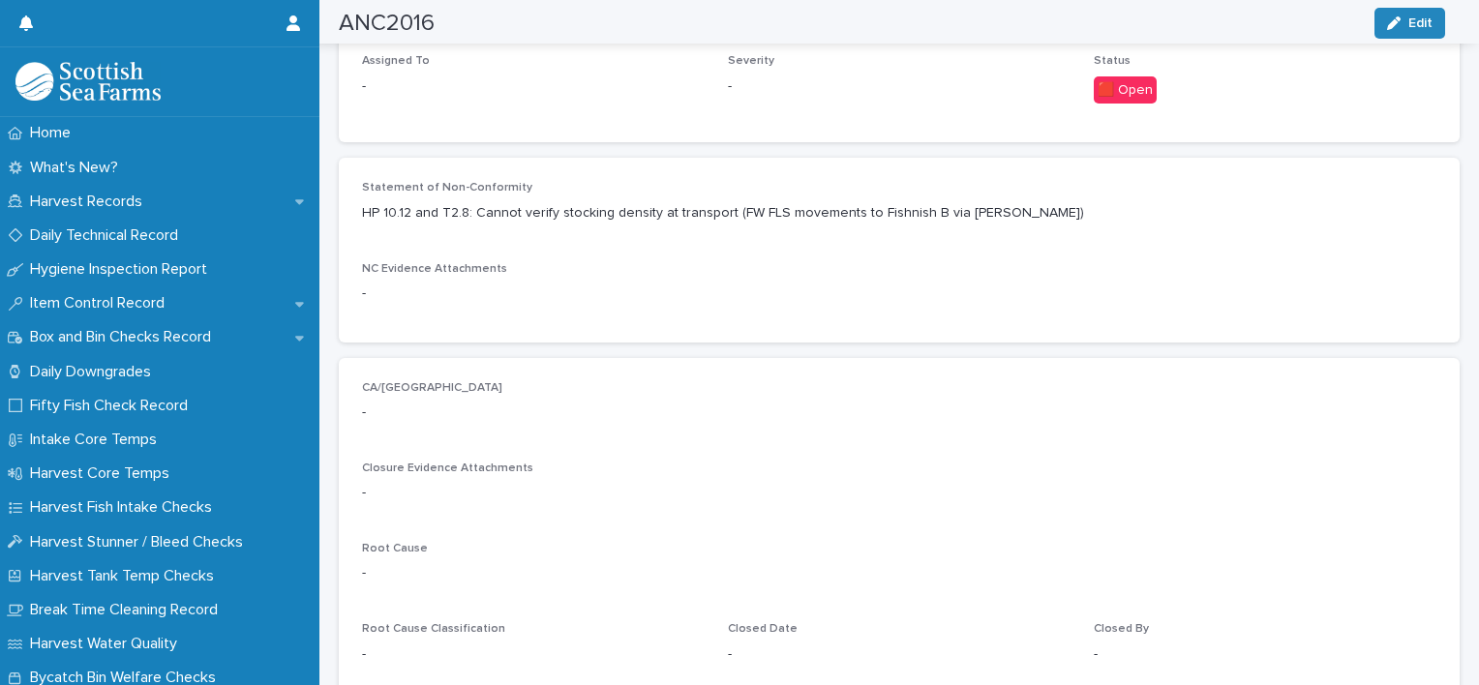
scroll to position [602, 0]
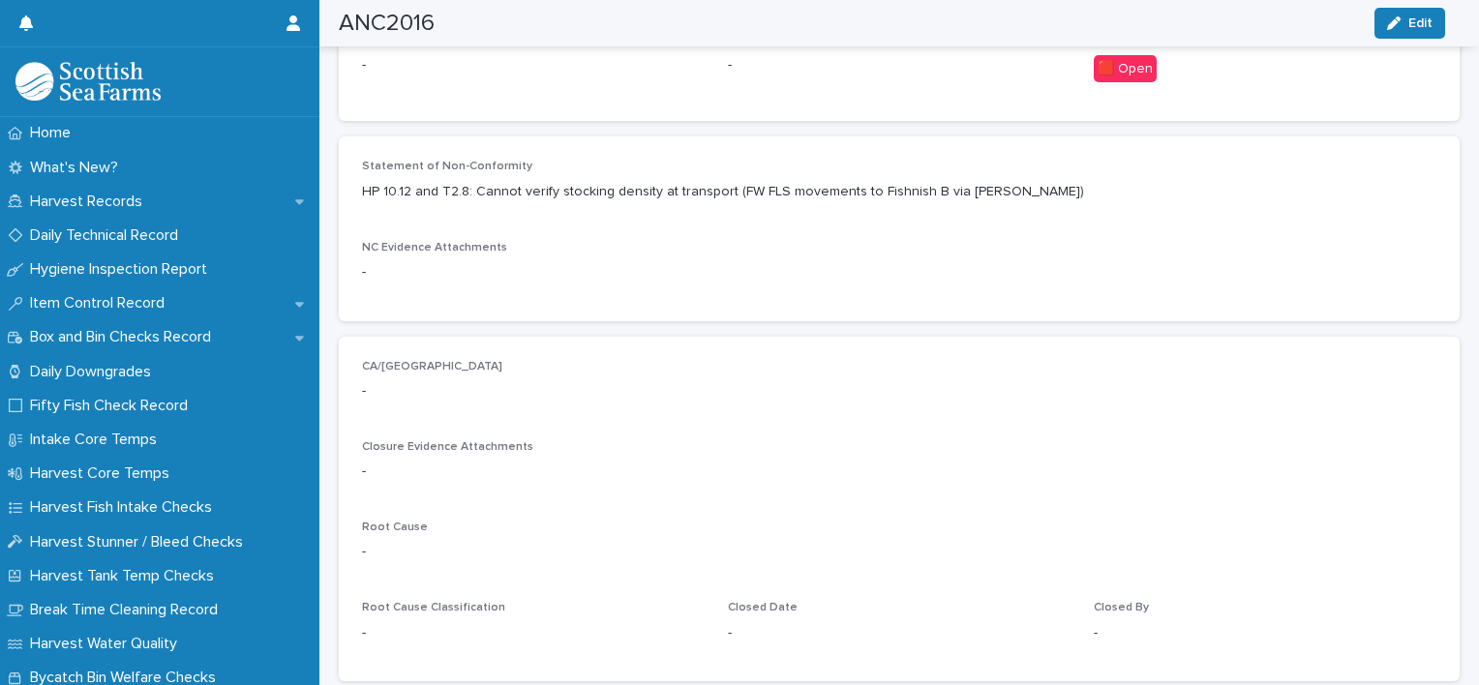
click at [475, 190] on p "HP 10.12 and T2.8: Cannot verify stocking density at transport (FW FLS movement…" at bounding box center [899, 192] width 1074 height 20
drag, startPoint x: 475, startPoint y: 190, endPoint x: 714, endPoint y: 191, distance: 239.0
click at [714, 191] on p "HP 10.12 and T2.8: Cannot verify stocking density at transport (FW FLS movement…" at bounding box center [899, 192] width 1074 height 20
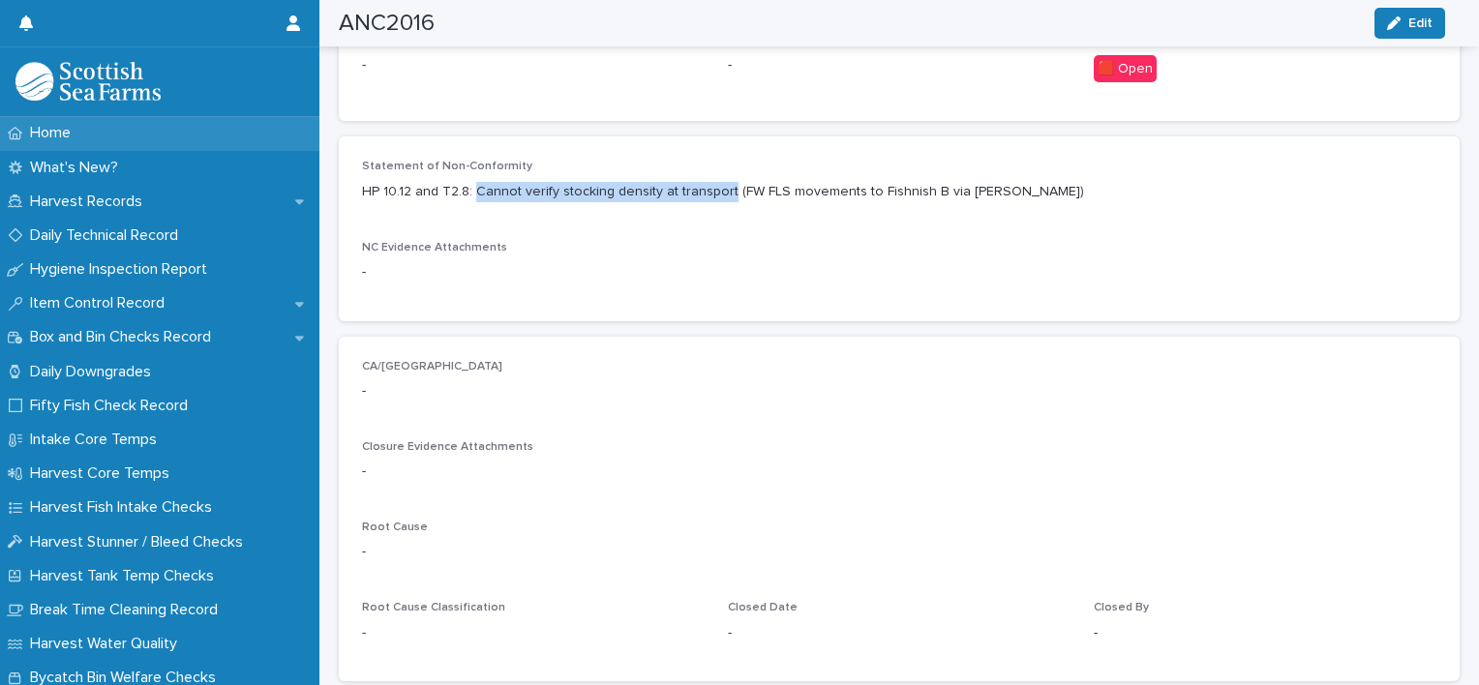
copy p "Cannot verify stocking density at transport"
